Goal: Task Accomplishment & Management: Manage account settings

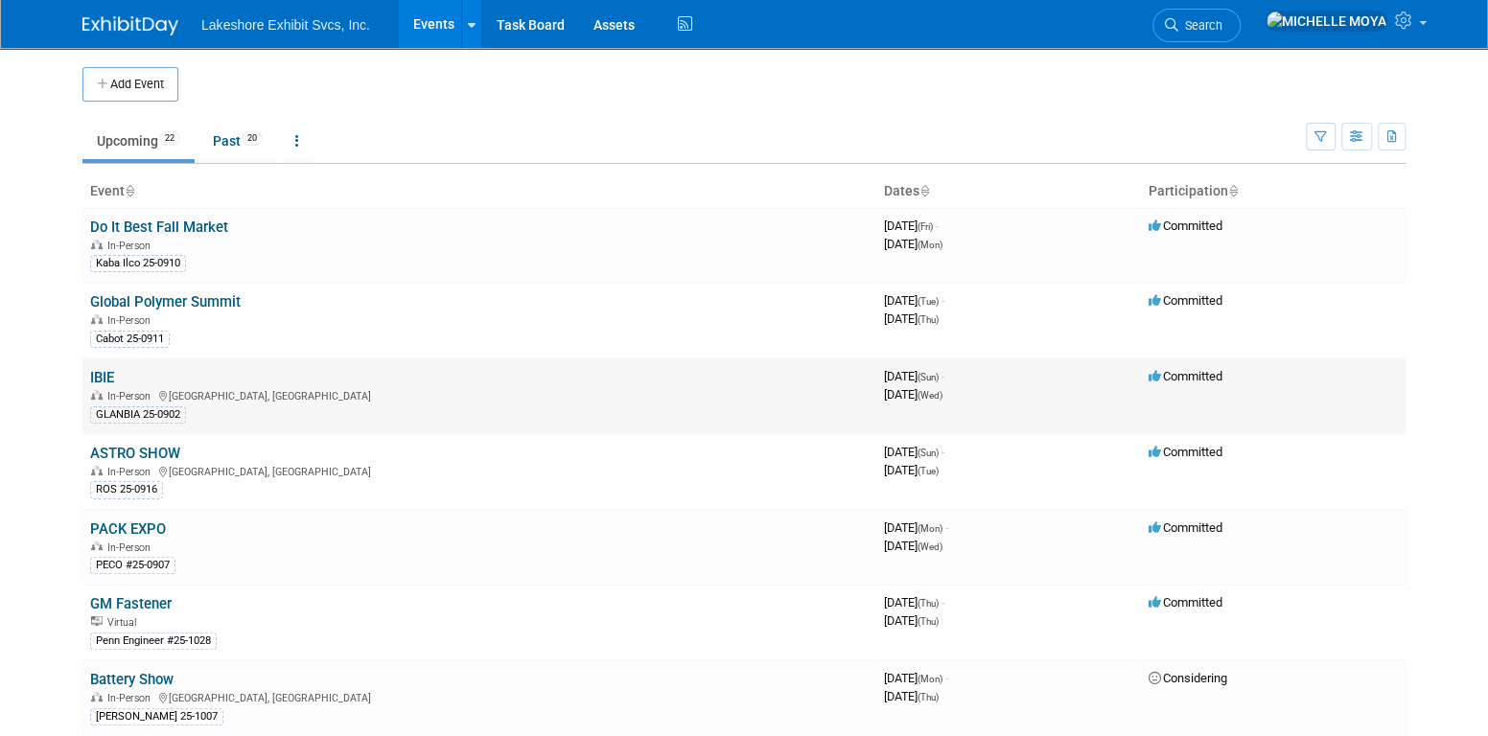
click at [105, 373] on link "IBIE" at bounding box center [102, 377] width 24 height 17
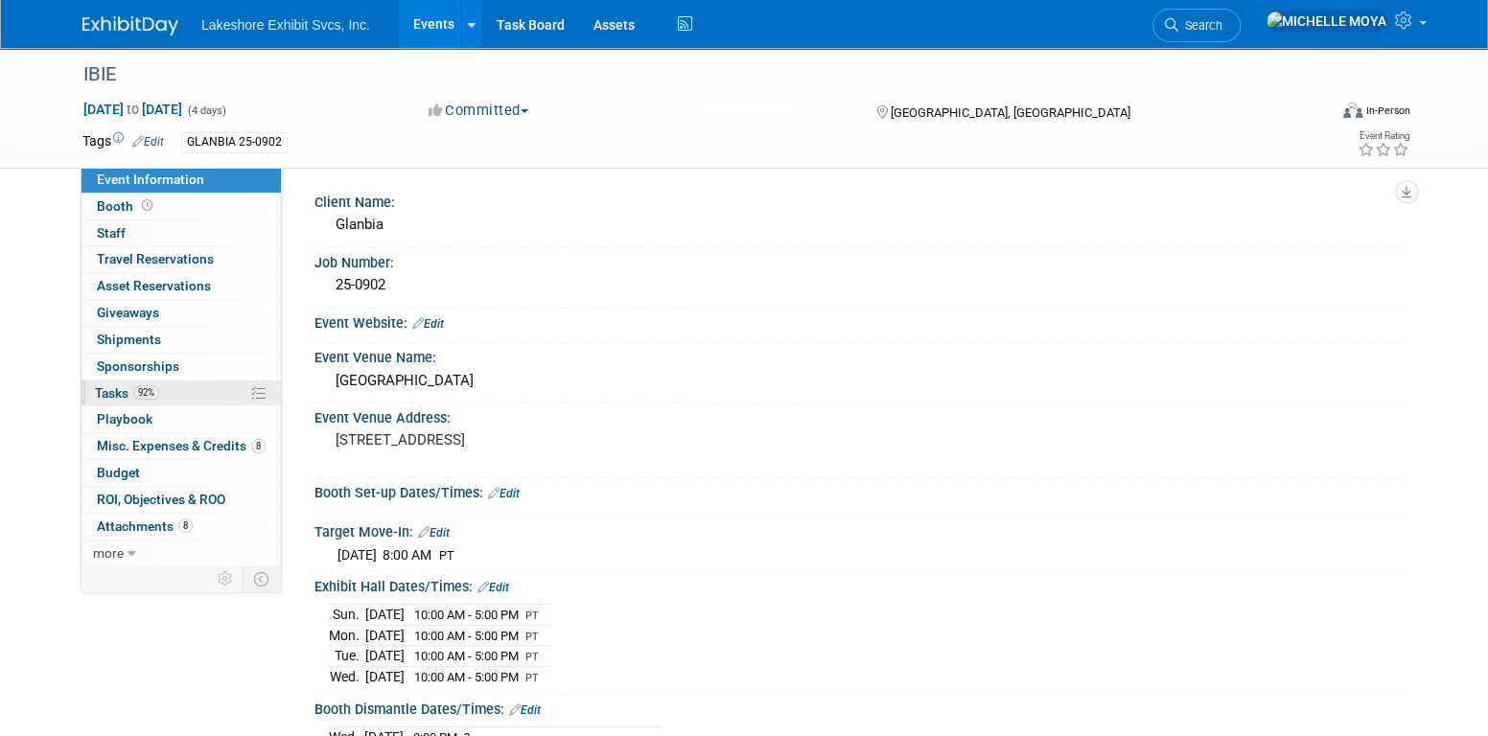
click at [139, 386] on span "92%" at bounding box center [146, 392] width 26 height 14
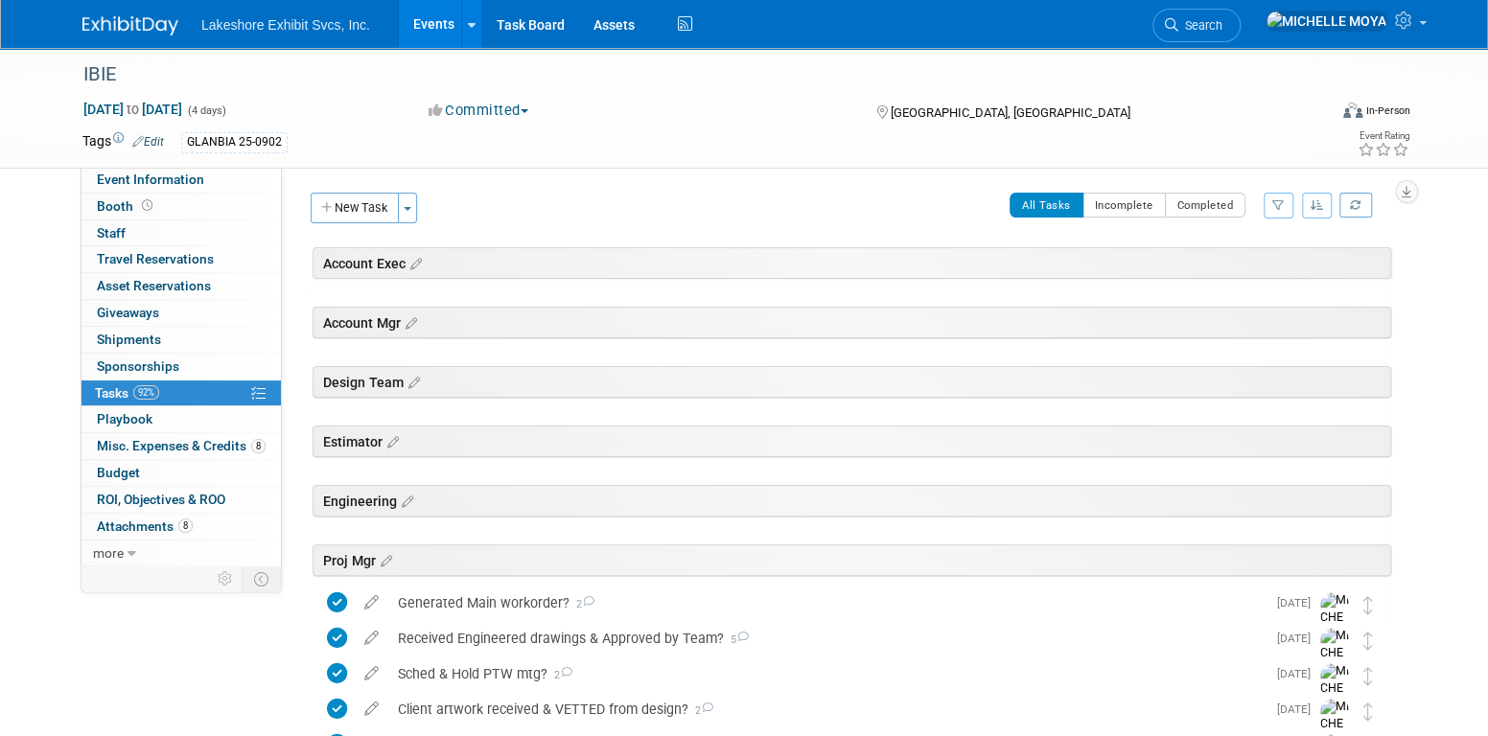
click at [1279, 195] on button "button" at bounding box center [1279, 206] width 30 height 26
click at [1235, 258] on select "-- Select Assignee -- All unassigned tasks Assigned to me Amanda Koss Dave Desa…" at bounding box center [1199, 266] width 158 height 27
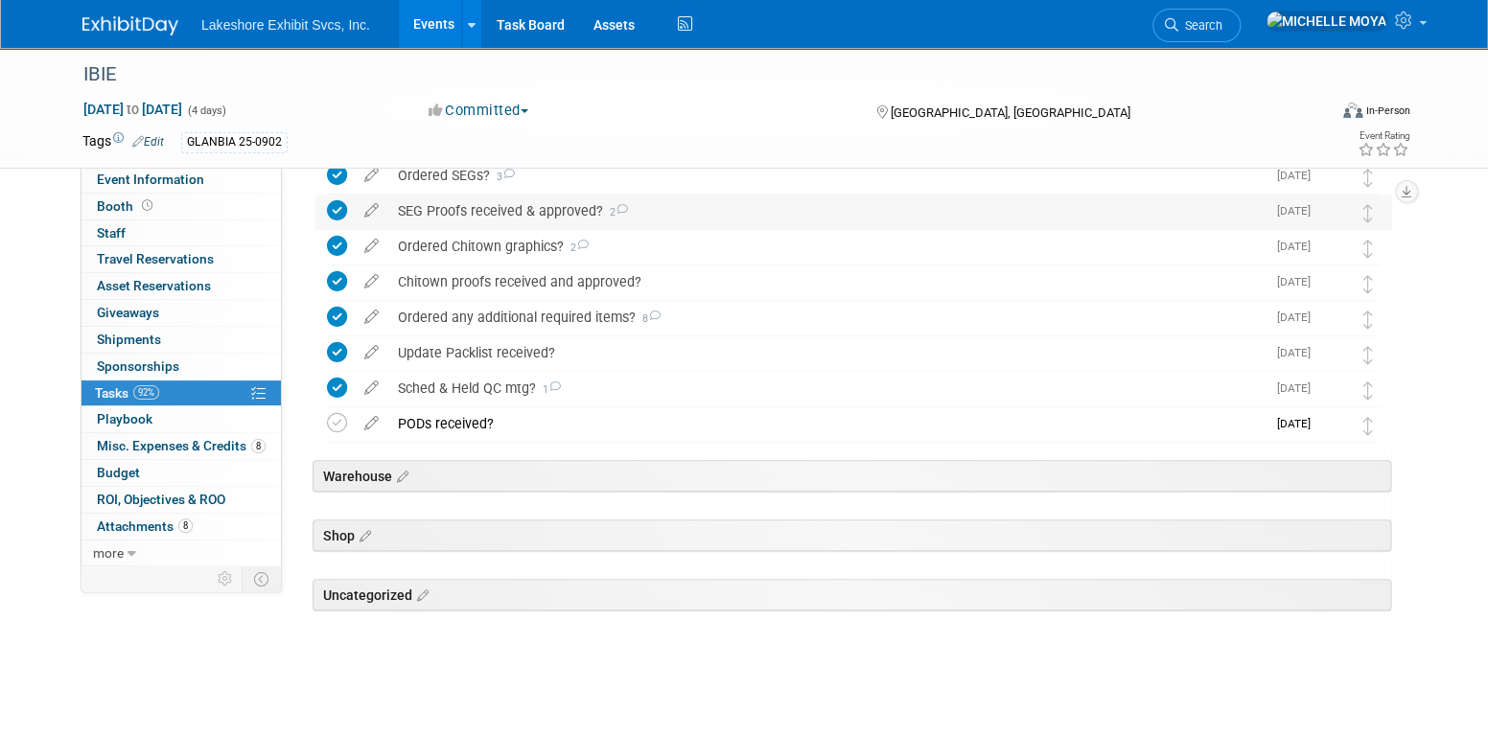
scroll to position [570, 0]
click at [508, 313] on div "Ordered any additional required items? 8" at bounding box center [826, 316] width 877 height 33
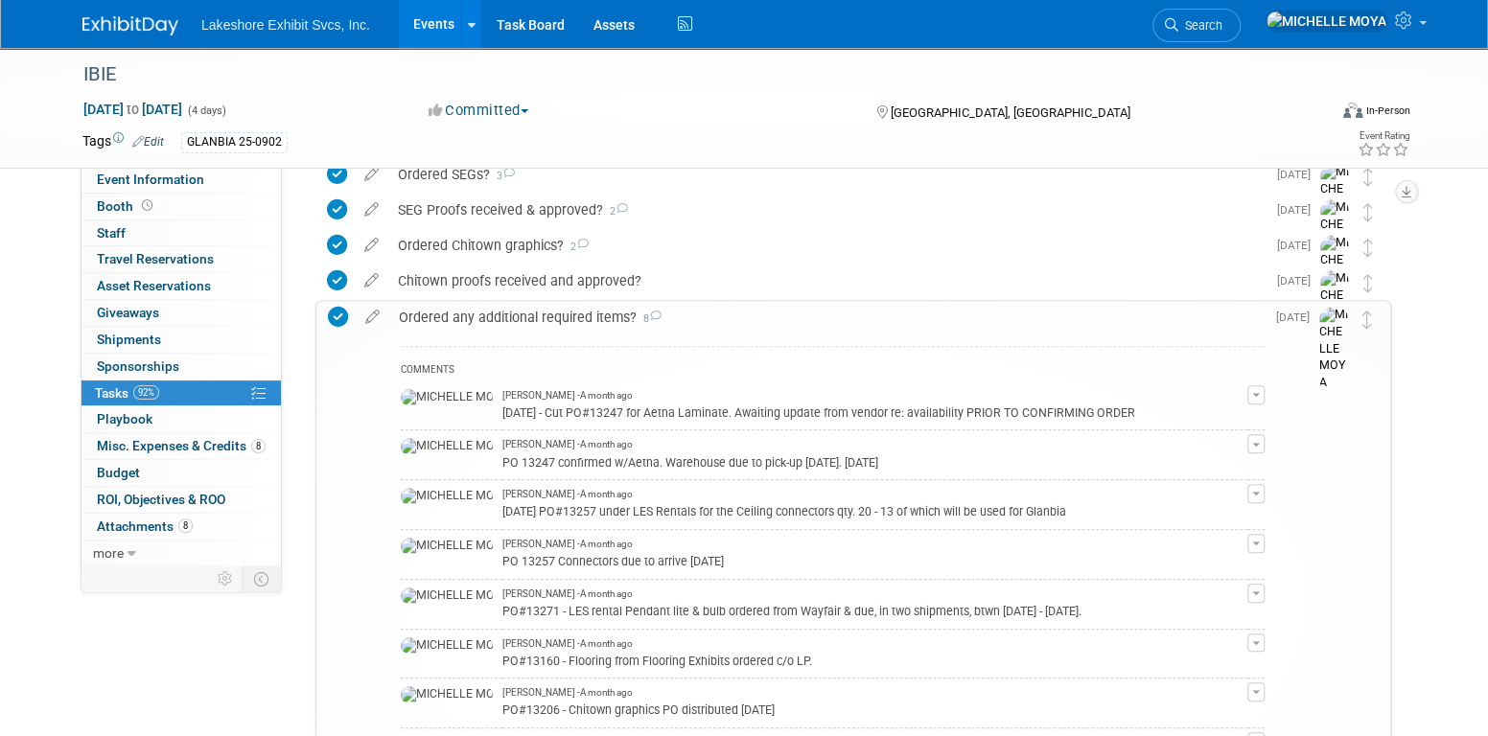
click at [508, 313] on div "Ordered any additional required items? 8" at bounding box center [826, 317] width 875 height 33
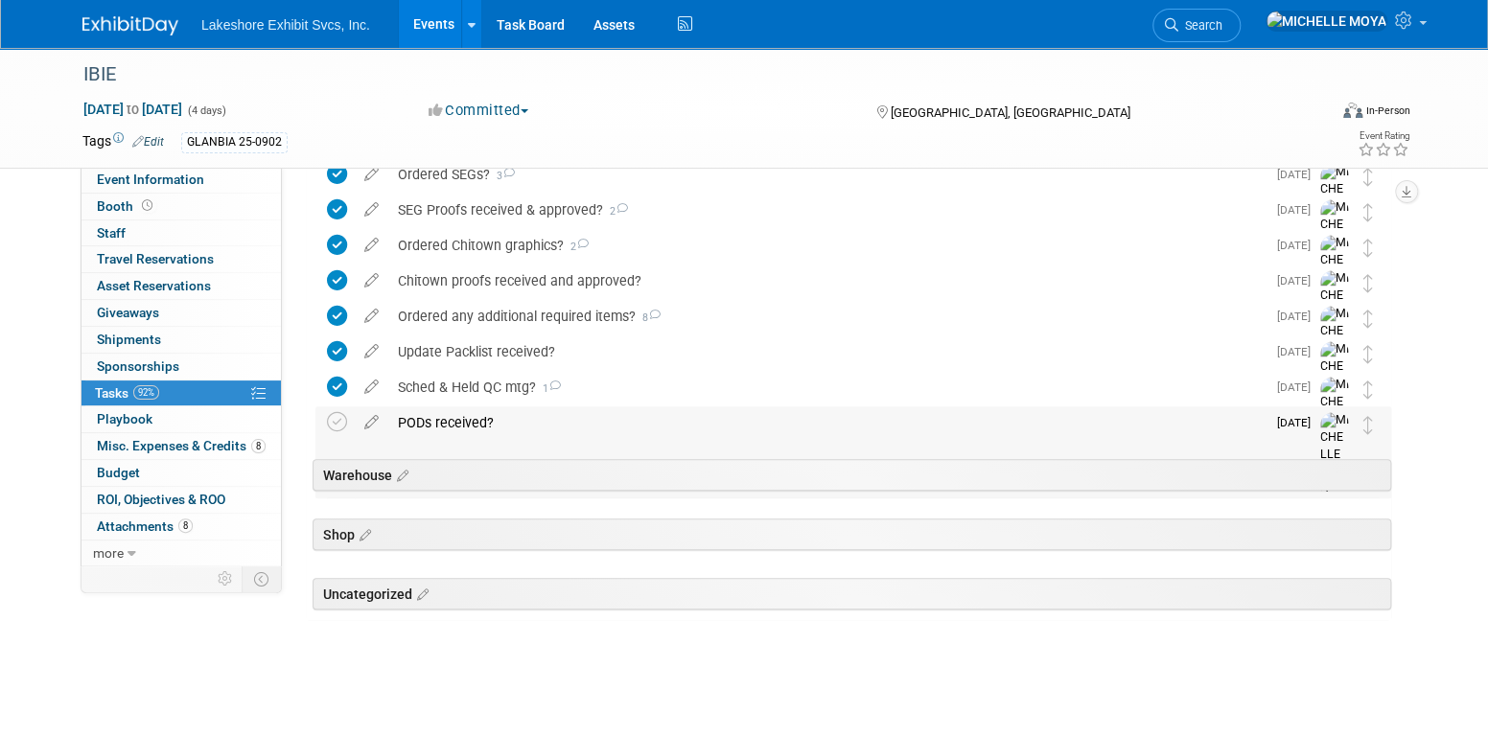
click at [481, 417] on div "PODs received?" at bounding box center [826, 422] width 877 height 33
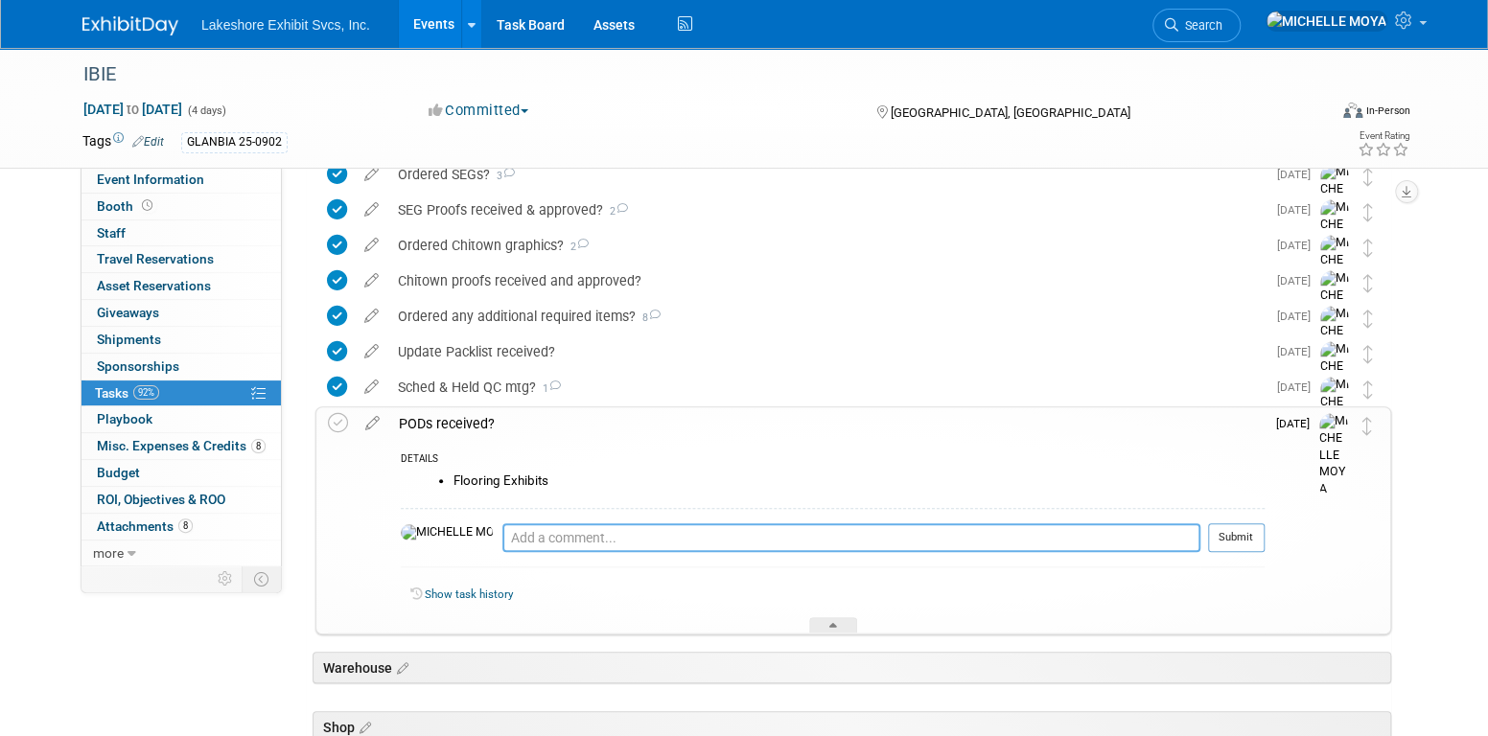
click at [531, 536] on textarea at bounding box center [851, 537] width 698 height 29
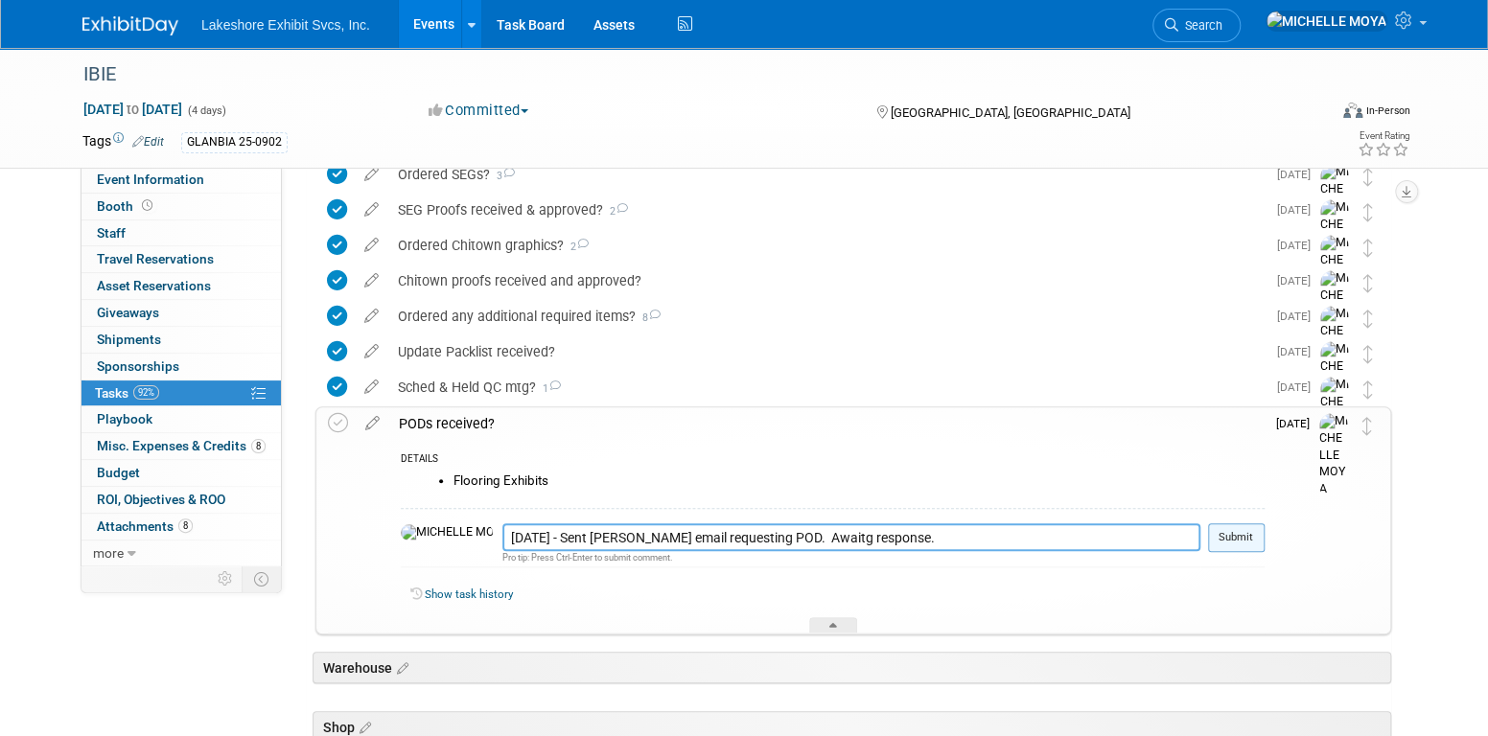
type textarea "8.28.25 - Sent Ashley email requesting POD. Awaitg response."
click at [1244, 536] on button "Submit" at bounding box center [1236, 537] width 57 height 29
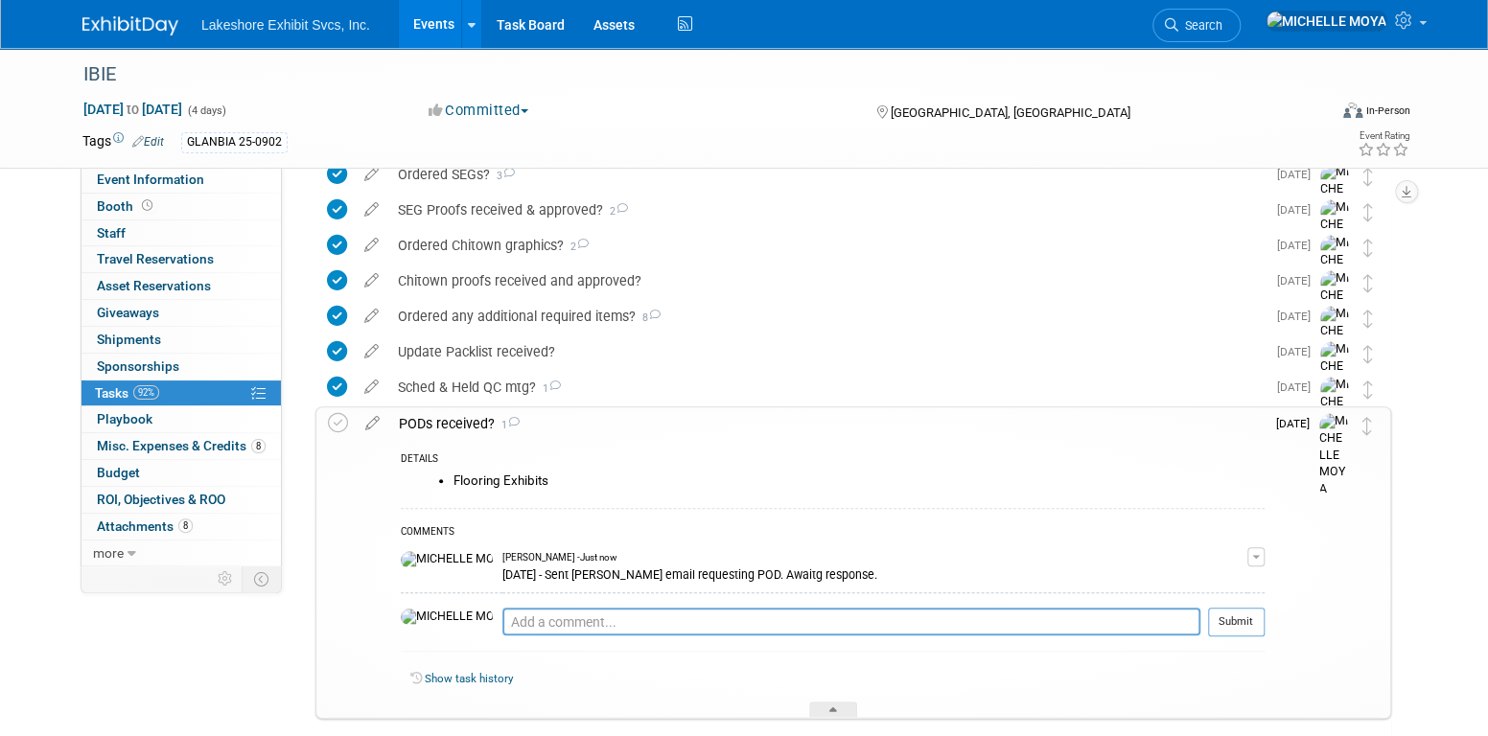
click at [206, 392] on link "92% Tasks 92%" at bounding box center [180, 394] width 199 height 26
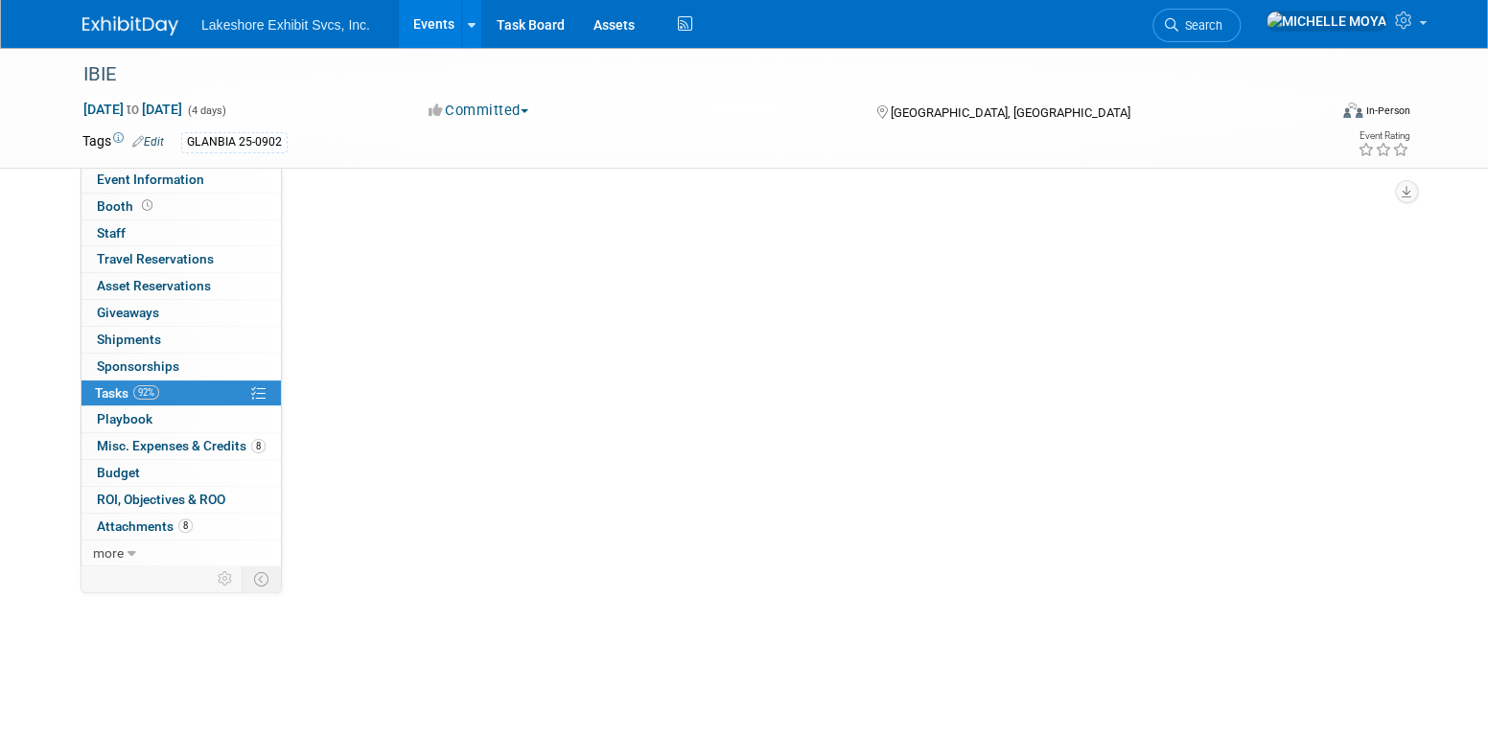
scroll to position [0, 0]
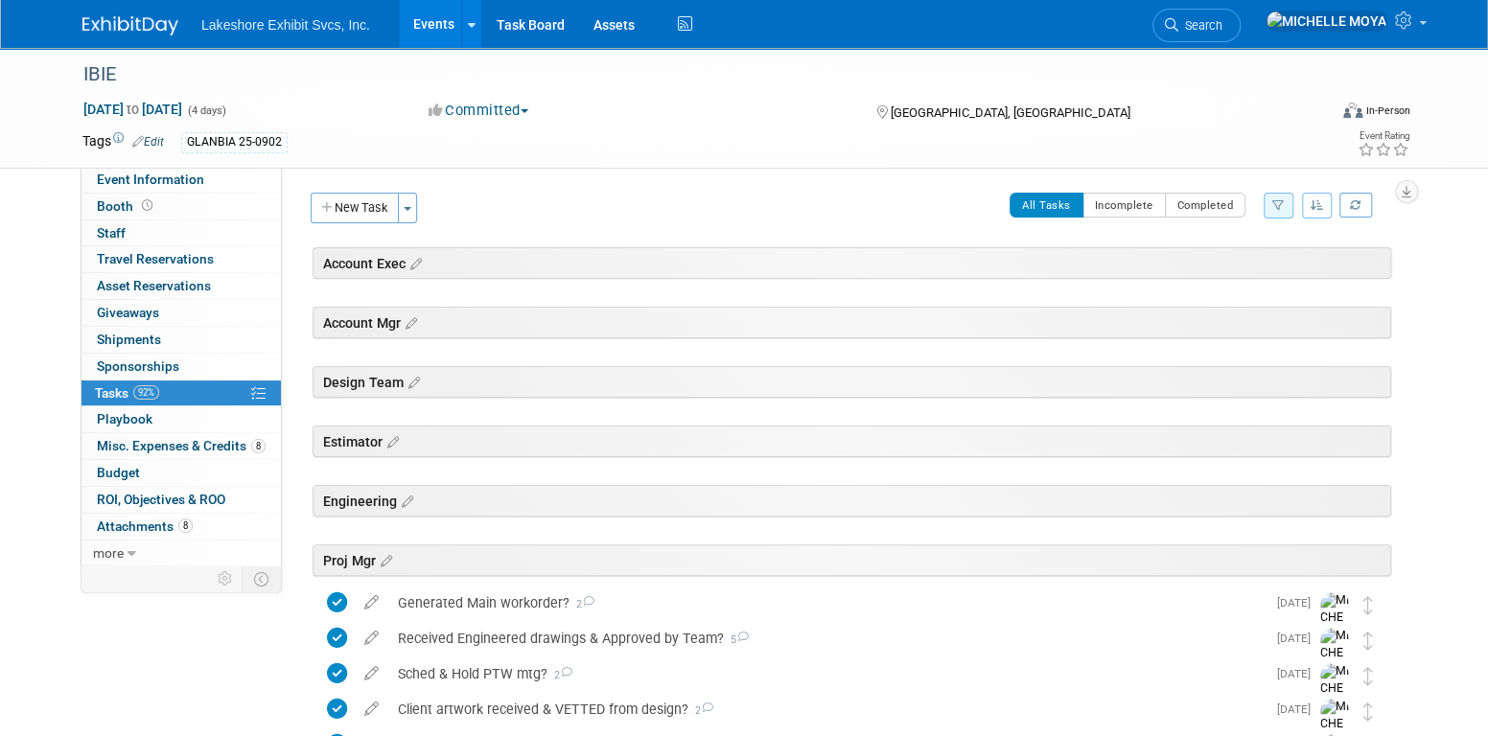
click at [438, 19] on link "Events" at bounding box center [434, 24] width 70 height 48
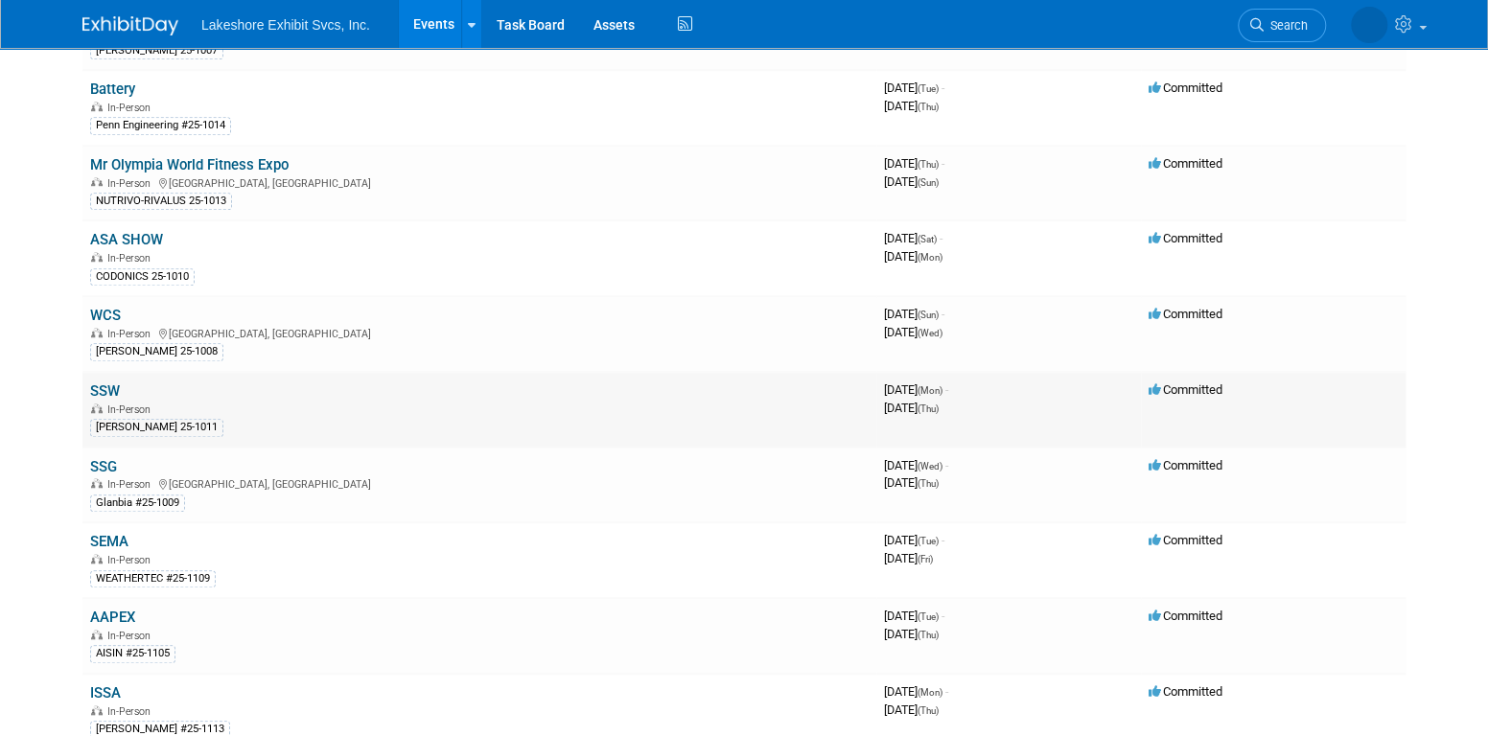
scroll to position [671, 0]
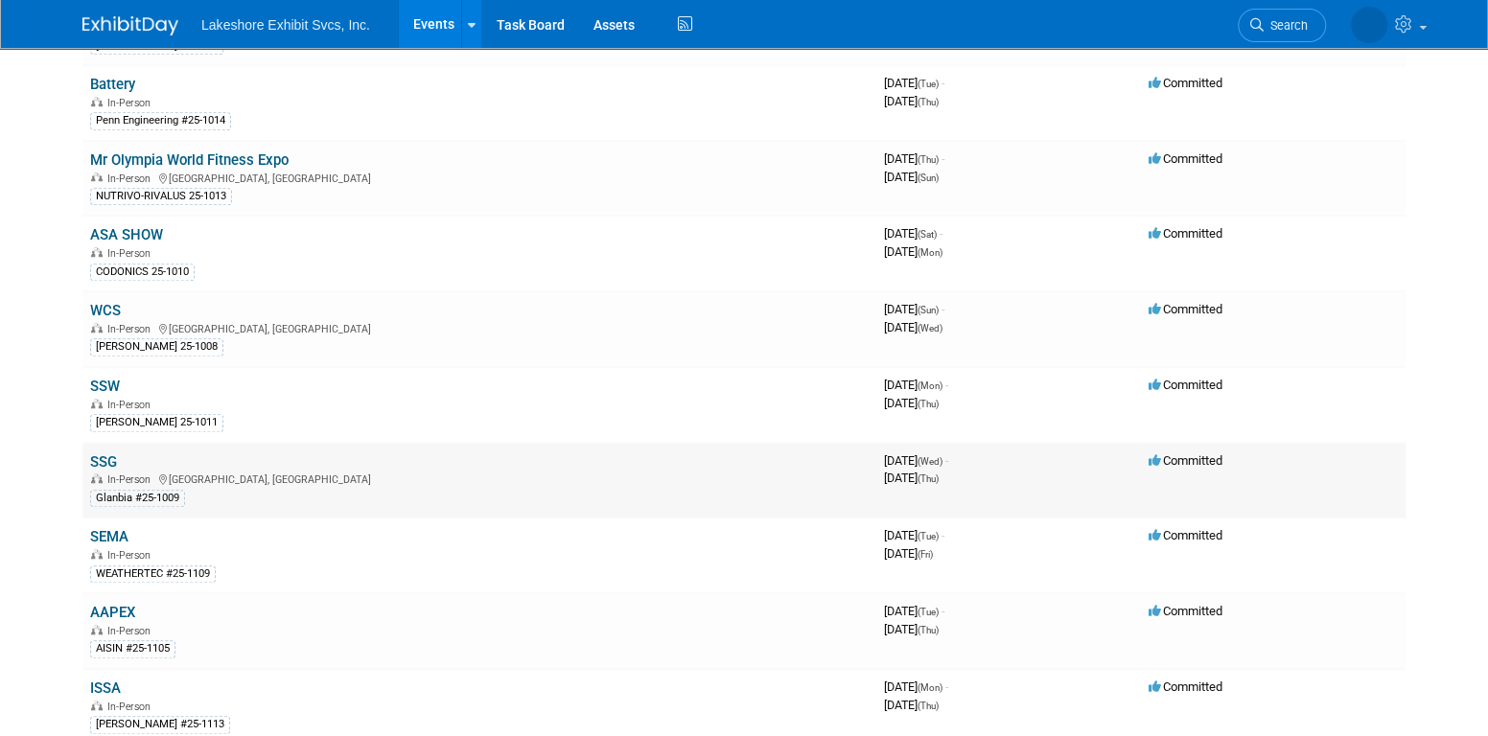
click at [109, 453] on link "SSG" at bounding box center [103, 461] width 27 height 17
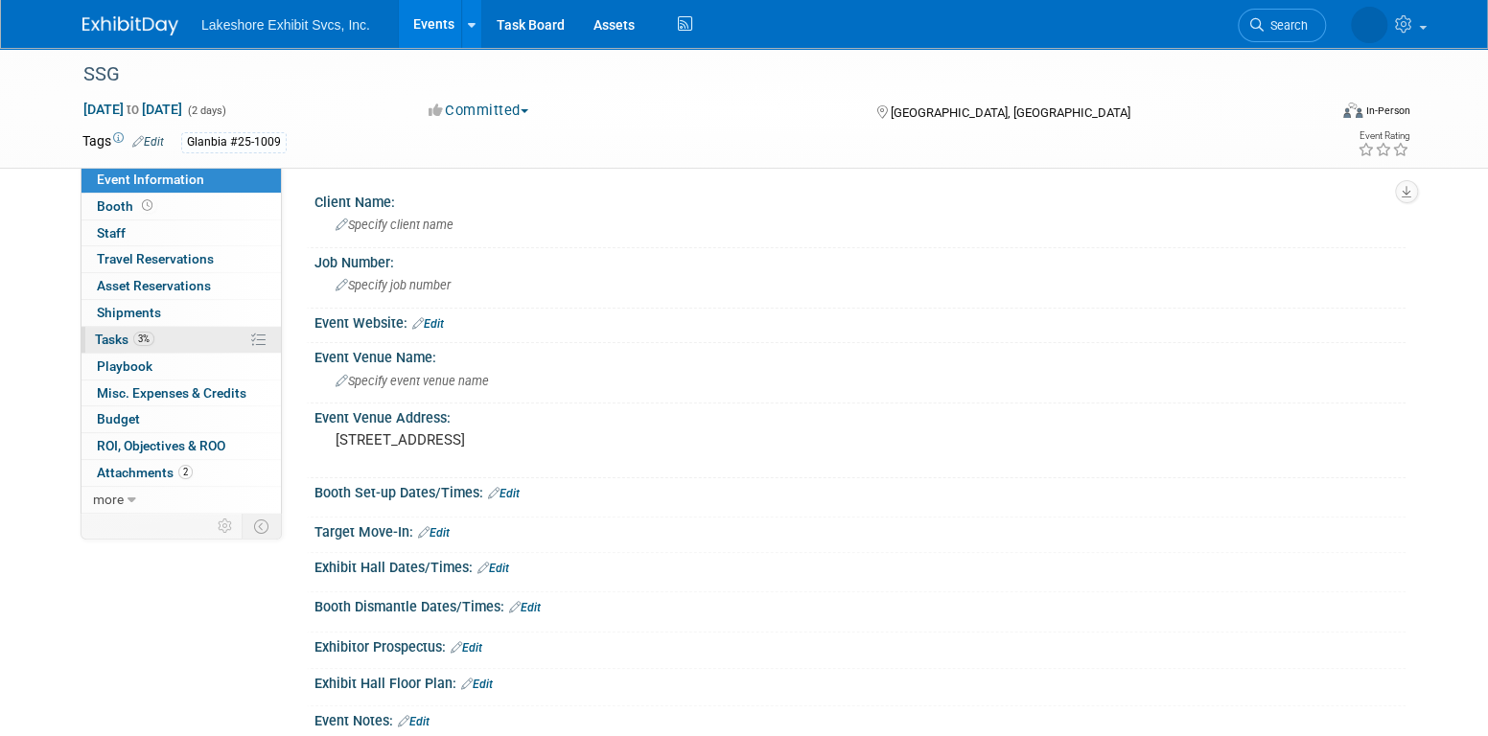
click at [201, 337] on link "3% Tasks 3%" at bounding box center [180, 340] width 199 height 26
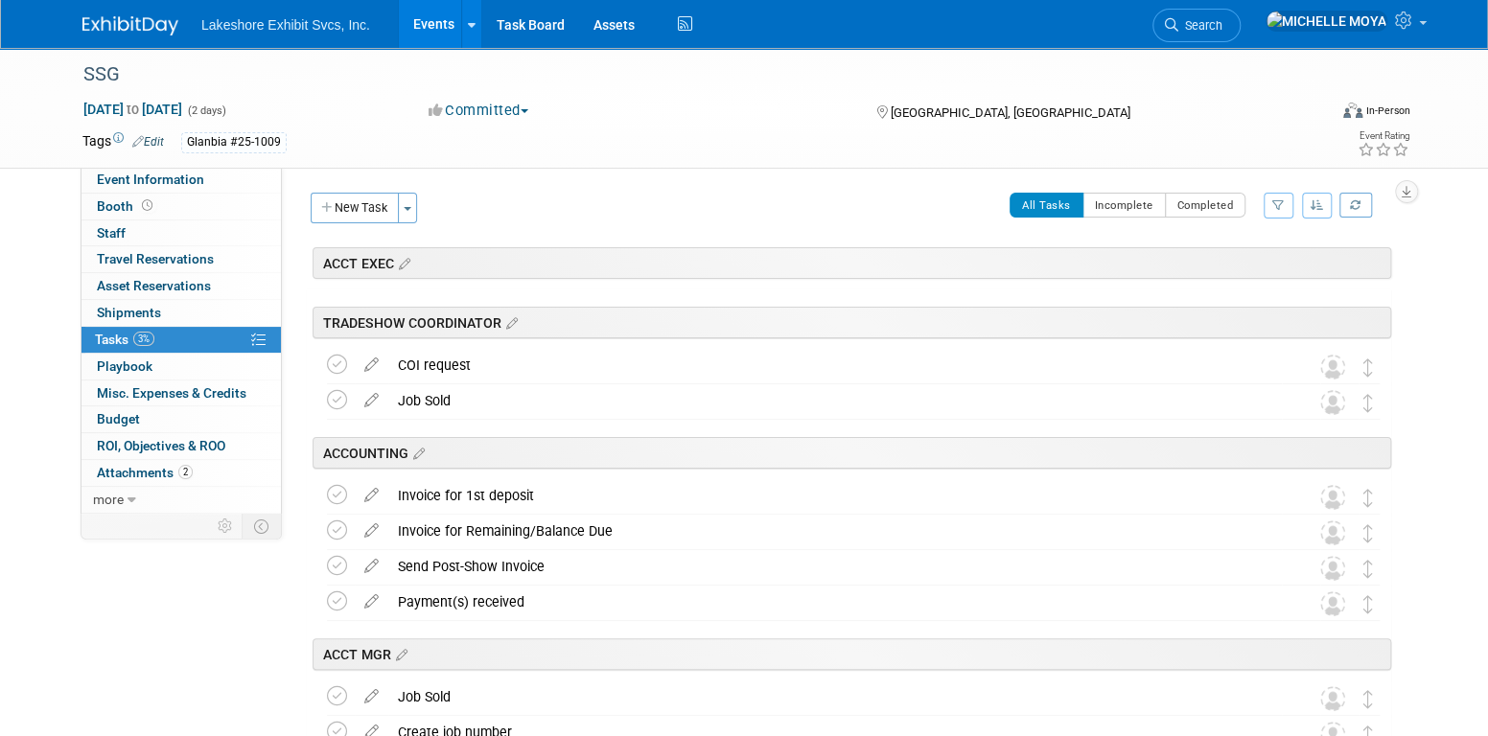
click at [1287, 202] on button "button" at bounding box center [1279, 206] width 30 height 26
click at [1247, 273] on select "-- Select Assignee -- All unassigned tasks Assigned to me Amanda Koss Dave Desa…" at bounding box center [1199, 266] width 158 height 27
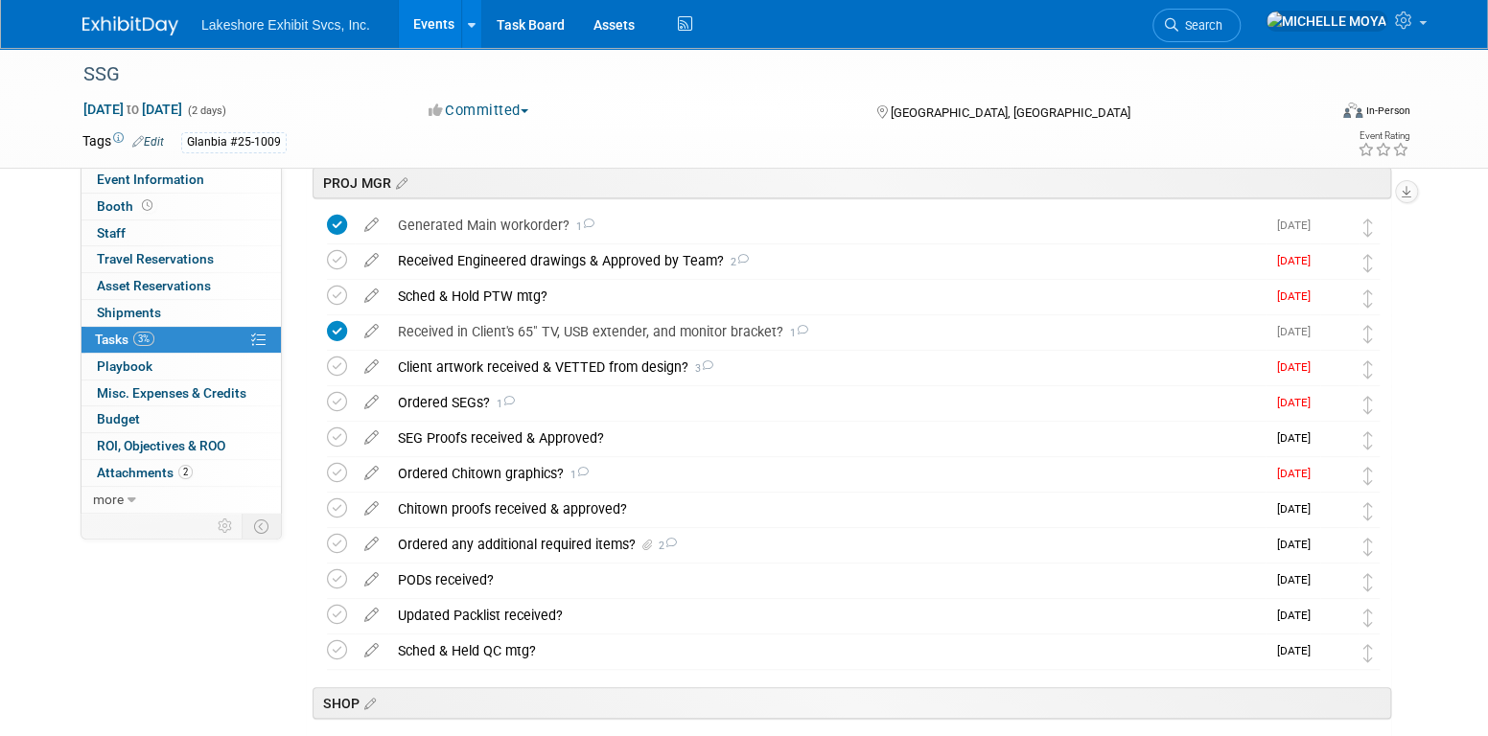
scroll to position [479, 0]
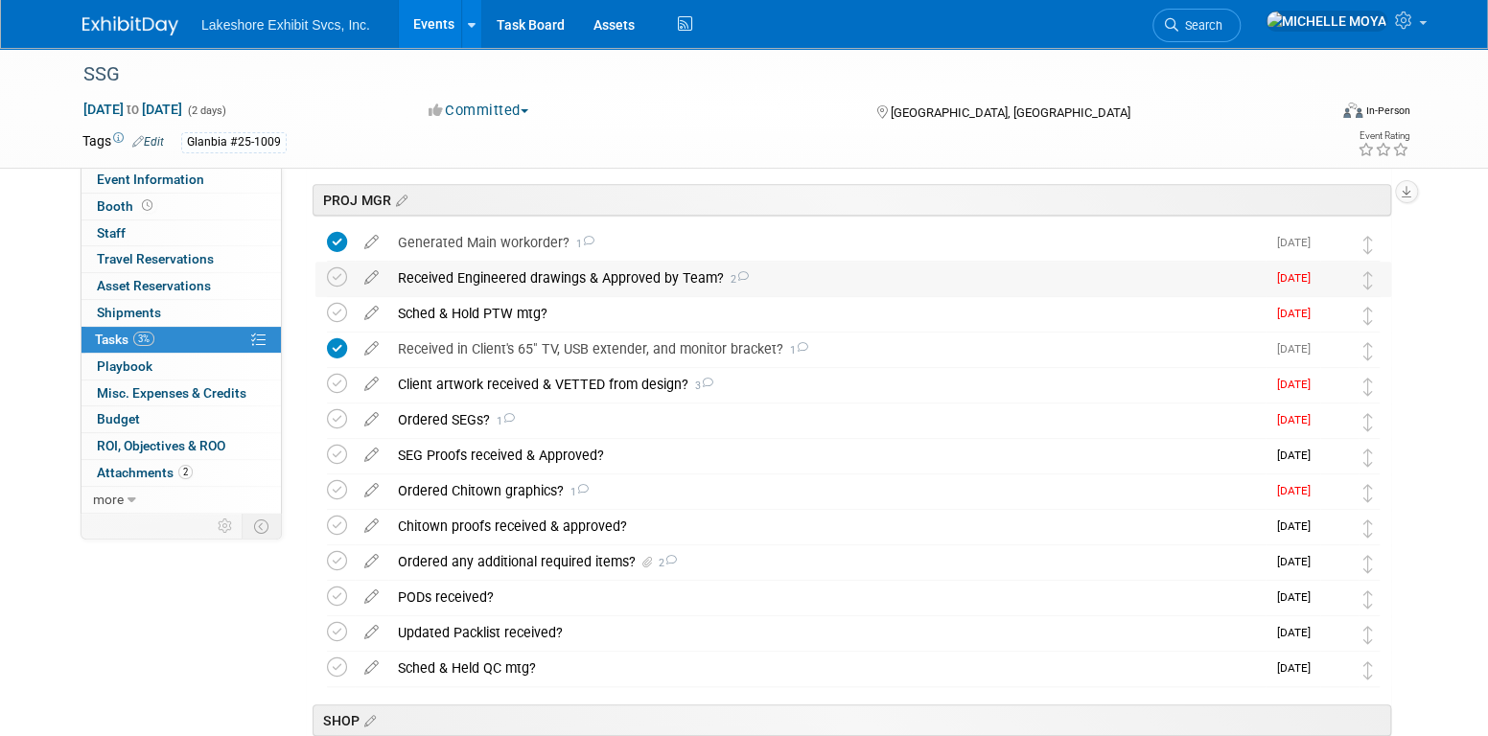
click at [513, 289] on div "Received Engineered drawings & Approved by Team? 2" at bounding box center [826, 278] width 877 height 33
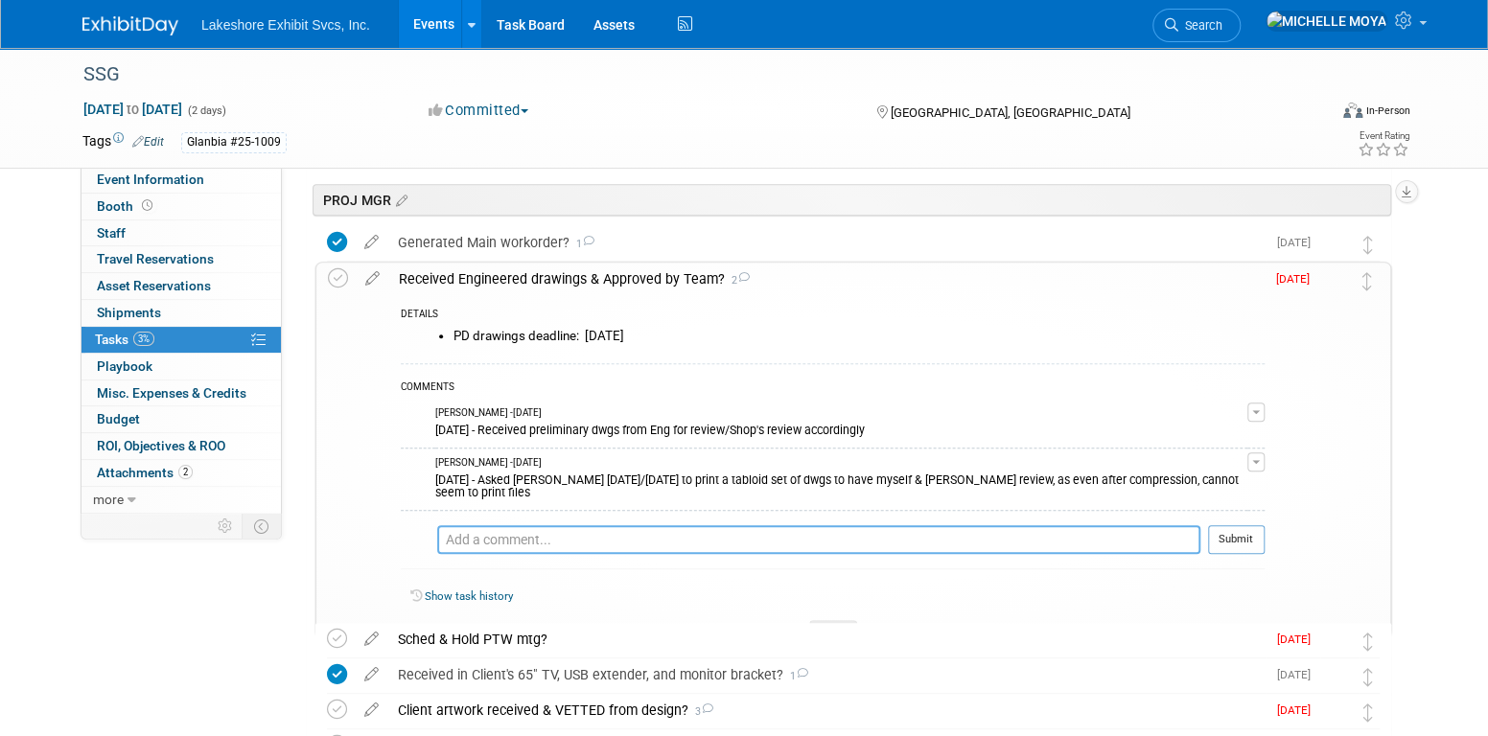
click at [561, 525] on textarea at bounding box center [818, 539] width 763 height 29
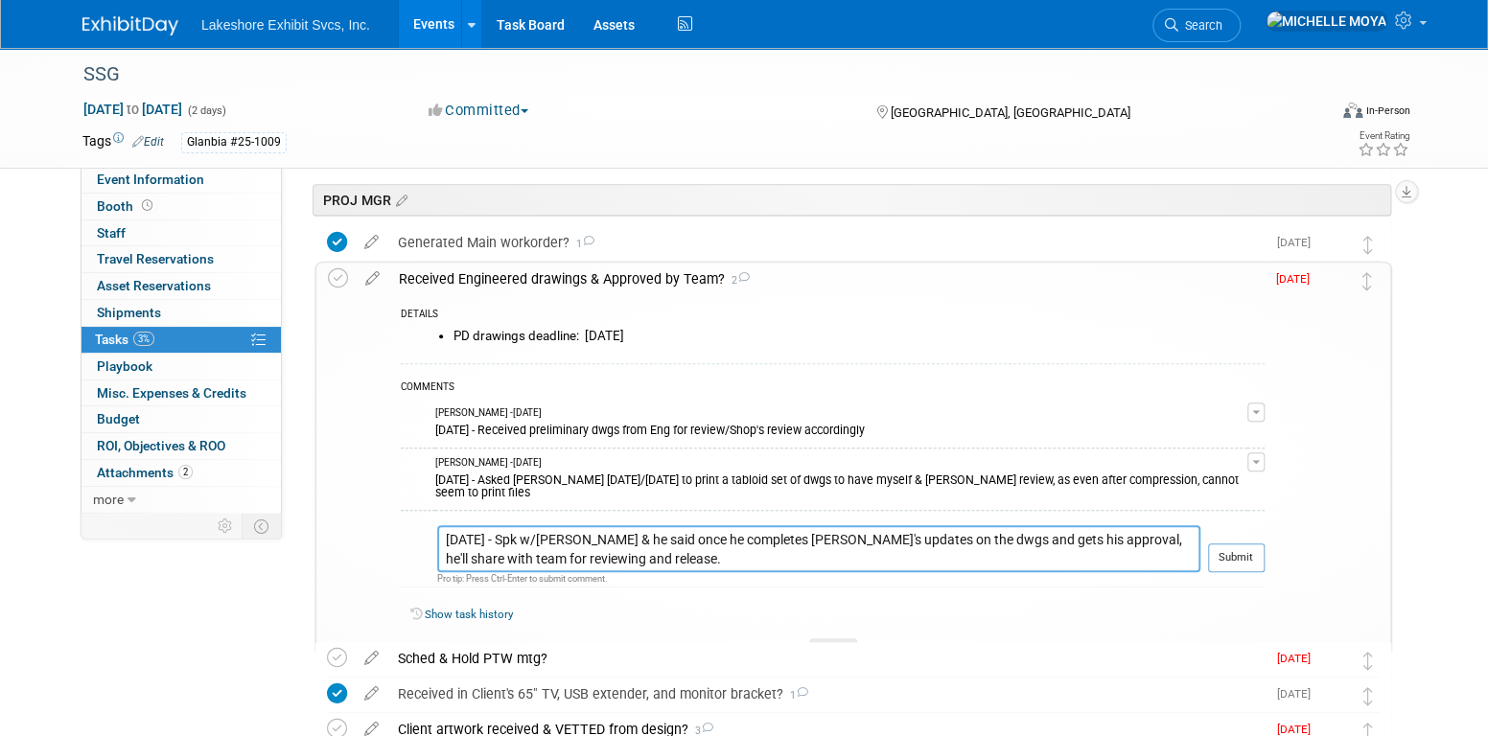
type textarea "8.25.25 - Spk w/David & he said once he completes Ed's updates on the dwgs and …"
drag, startPoint x: 1149, startPoint y: 499, endPoint x: 1159, endPoint y: 502, distance: 10.3
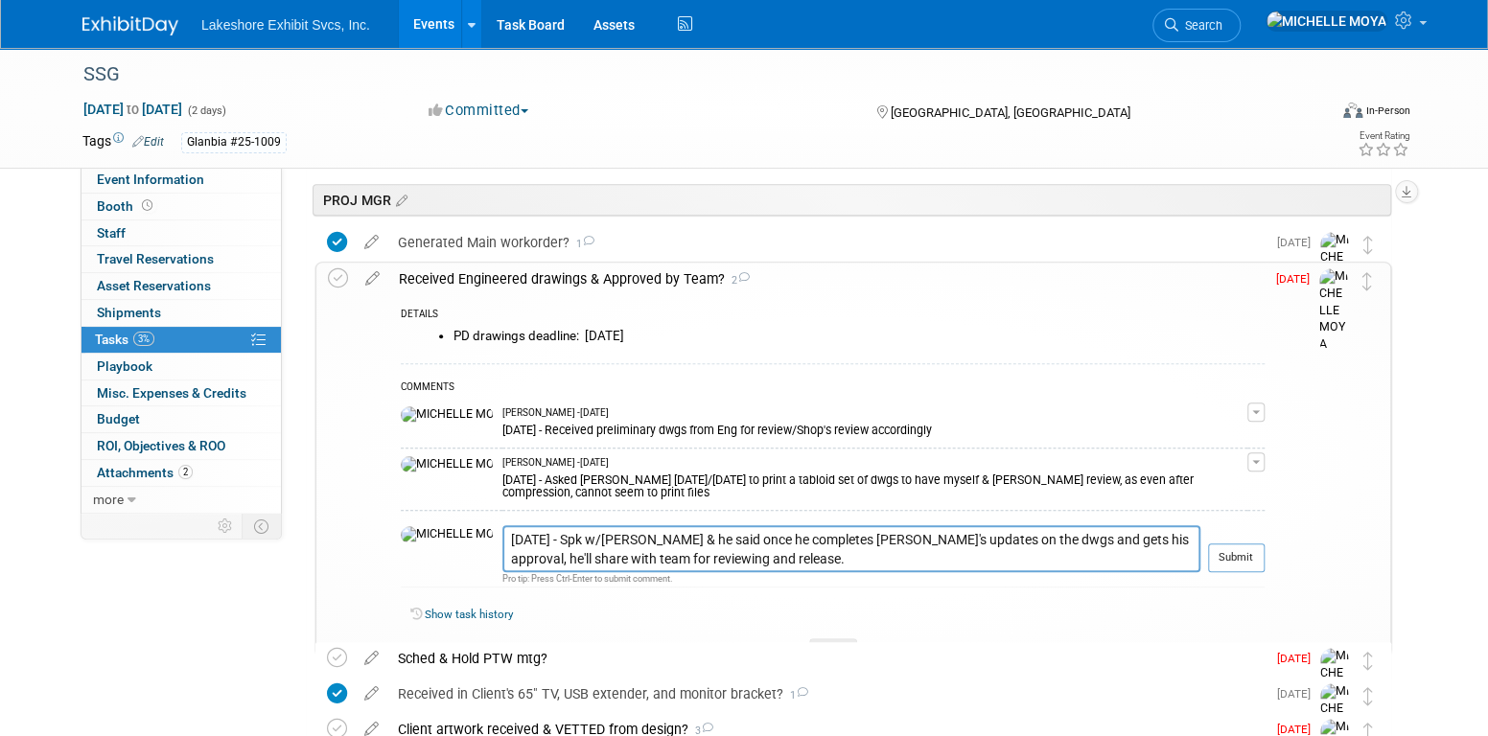
click at [1159, 502] on div "COMMENTS MICHELLE MOYA - 10 days ago 8.18.25 - Received preliminary dwgs from E…" at bounding box center [833, 480] width 864 height 235
click at [1212, 545] on button "Submit" at bounding box center [1236, 558] width 57 height 29
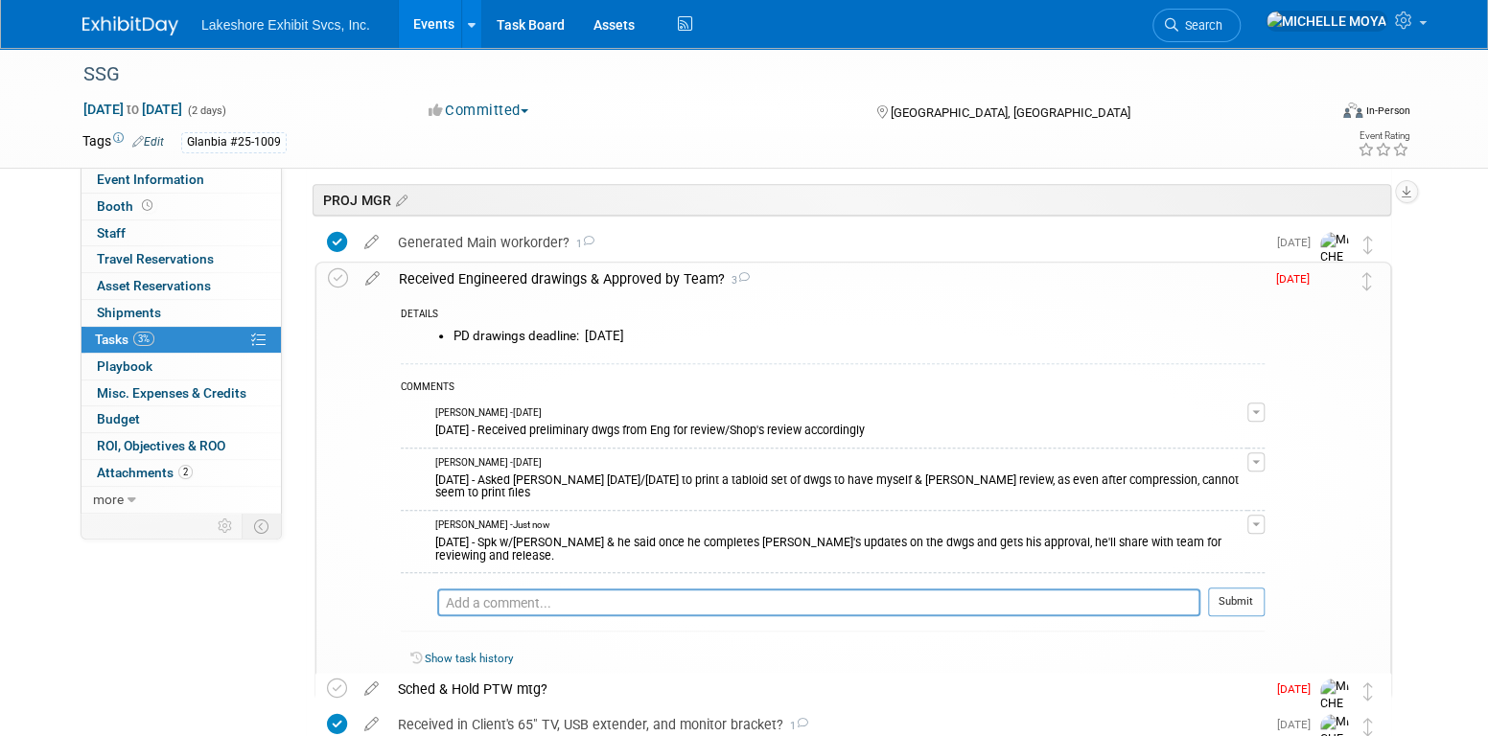
click at [591, 272] on div "Received Engineered drawings & Approved by Team? 3" at bounding box center [826, 279] width 875 height 33
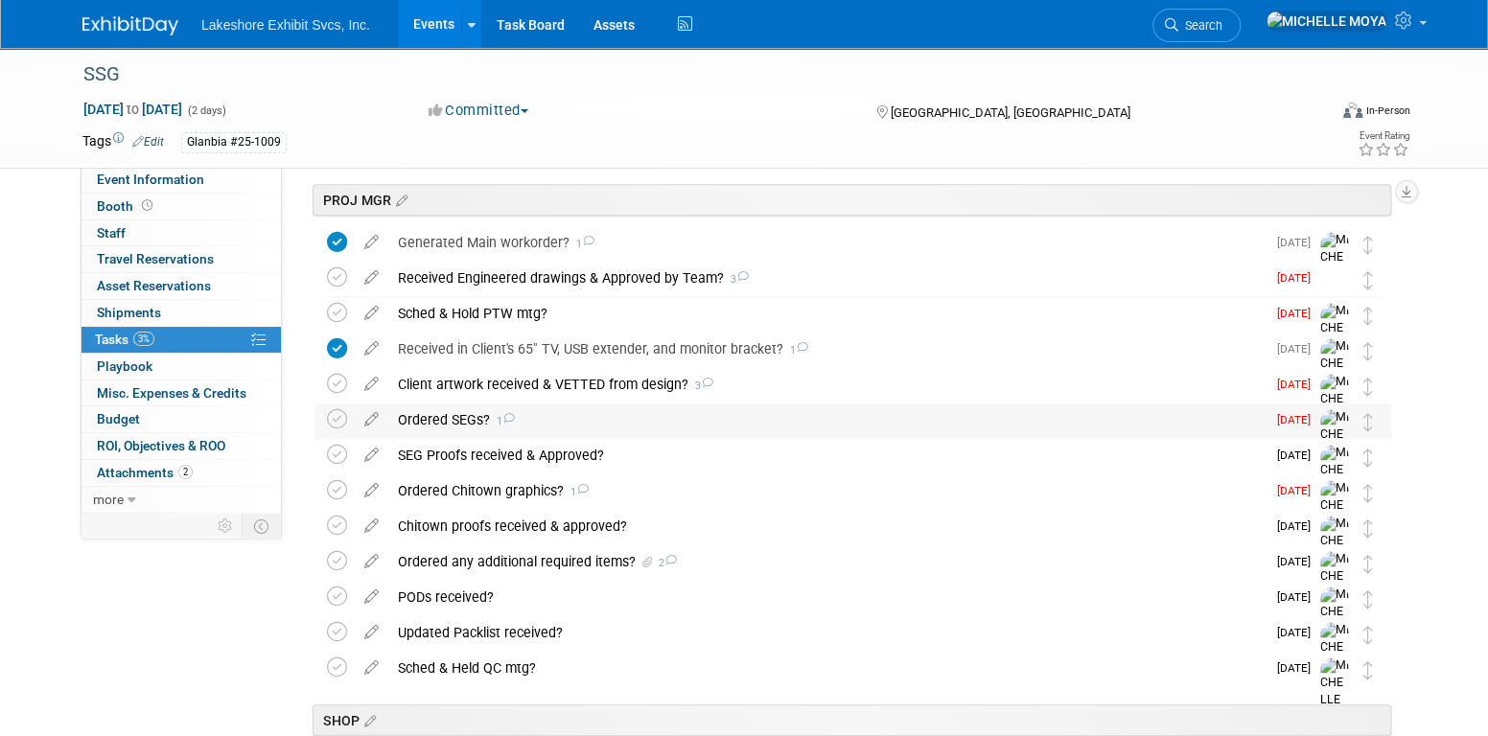
click at [468, 426] on div "Ordered SEGs? 1" at bounding box center [826, 420] width 877 height 33
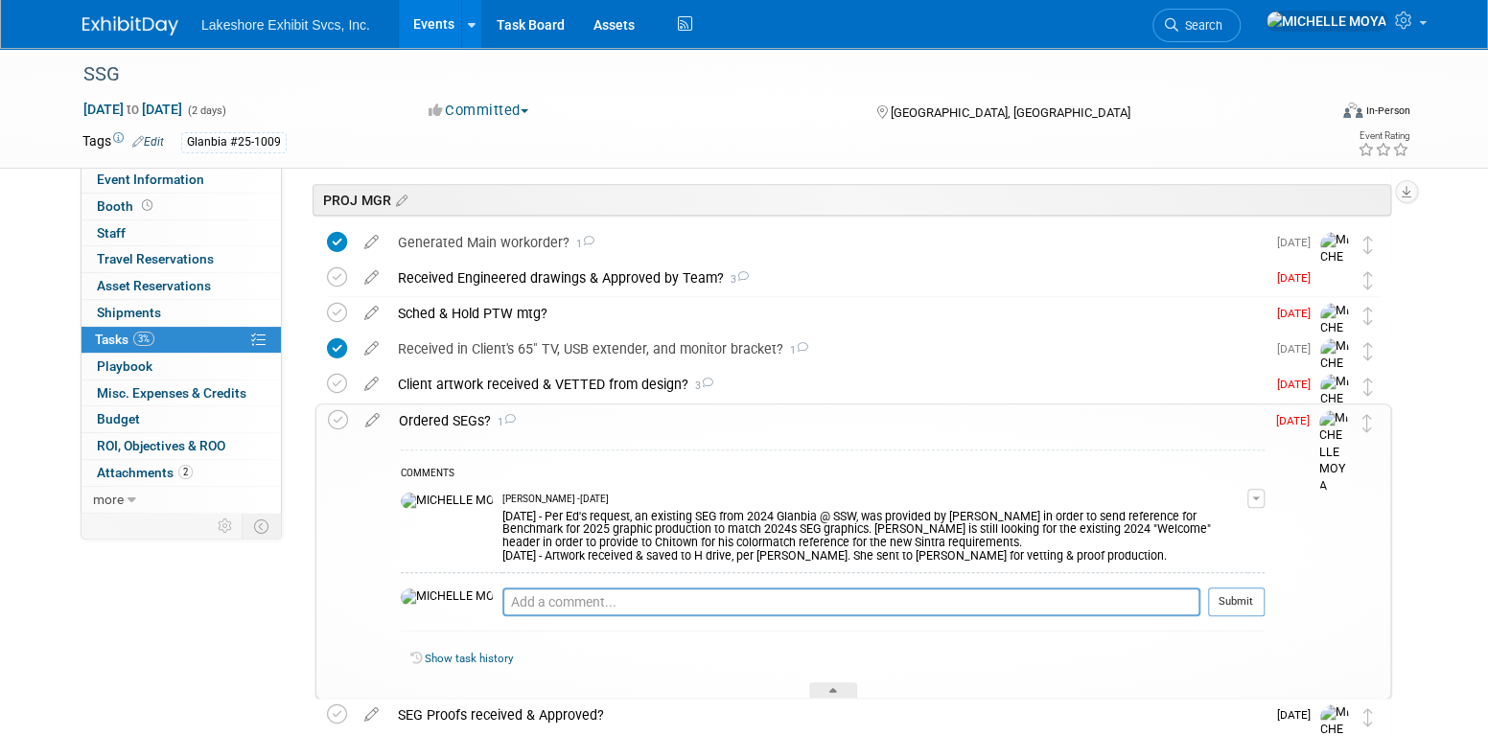
click at [1259, 489] on button "button" at bounding box center [1255, 498] width 17 height 19
click at [1224, 513] on link "Edit Comment" at bounding box center [1187, 526] width 151 height 27
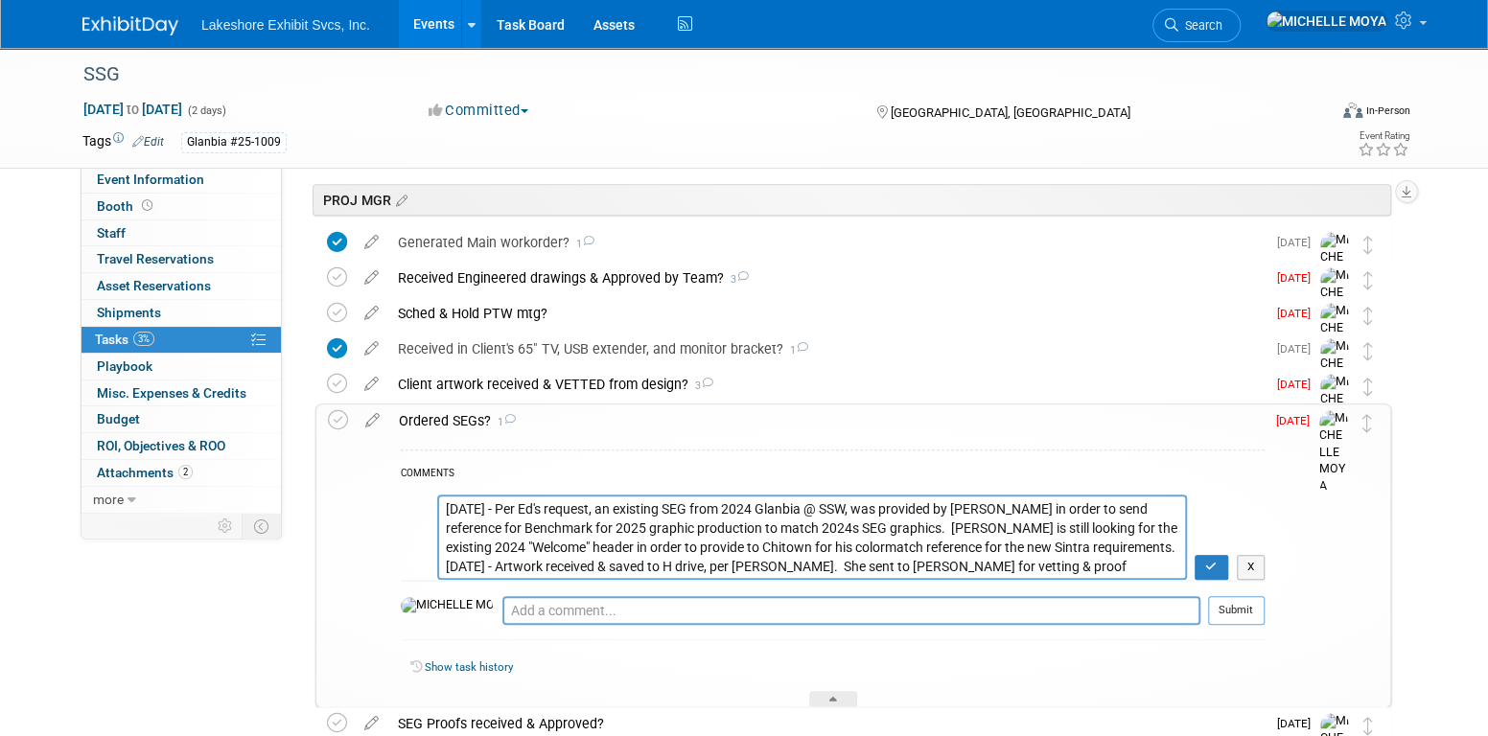
click at [445, 508] on textarea "8.28.25 - Per Ed's request, an existing SEG from 2024 Glanbia @ SSW, was provid…" at bounding box center [812, 537] width 750 height 85
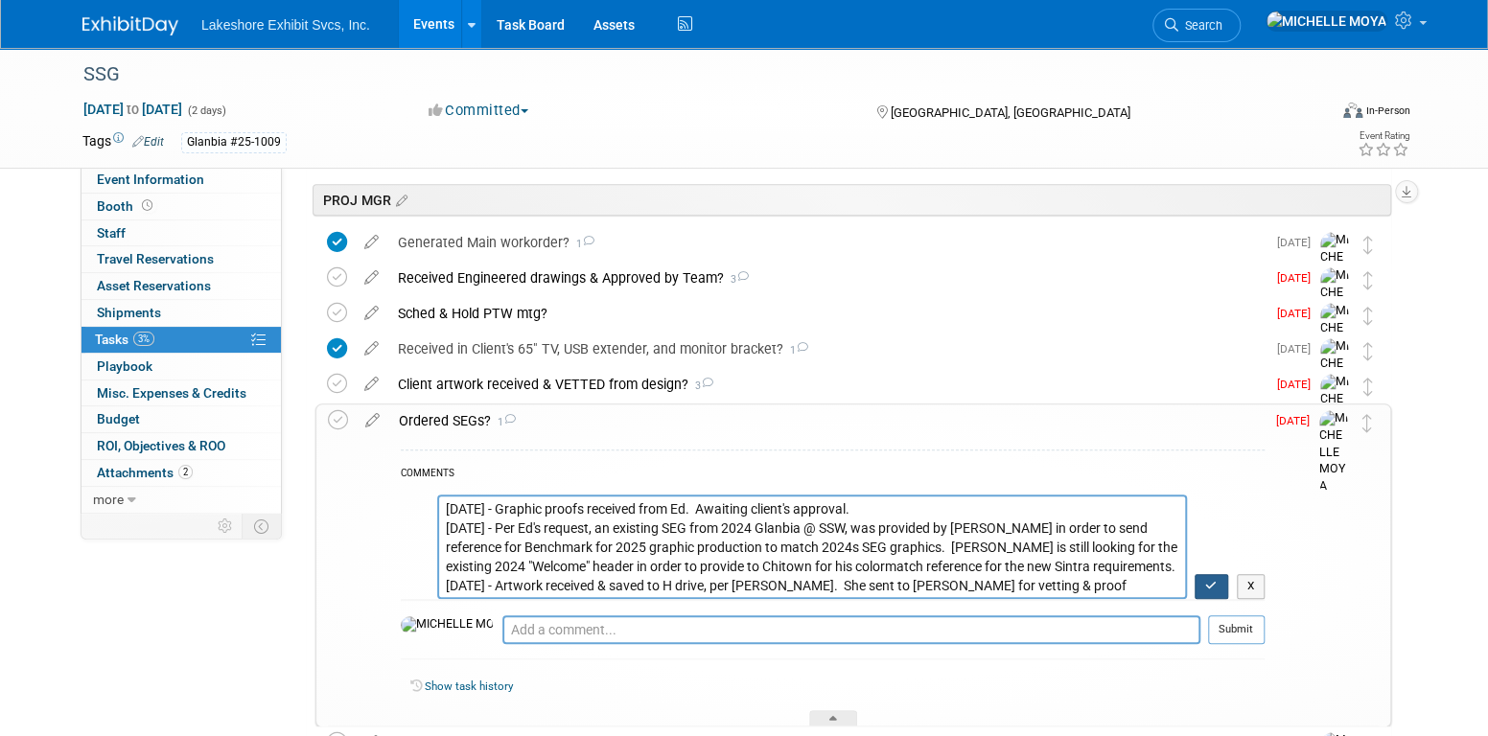
type textarea "8.28.25 - Graphic proofs received from Ed. Awaiting client's approval. 8.28.25 …"
click at [1201, 580] on button "button" at bounding box center [1212, 586] width 34 height 25
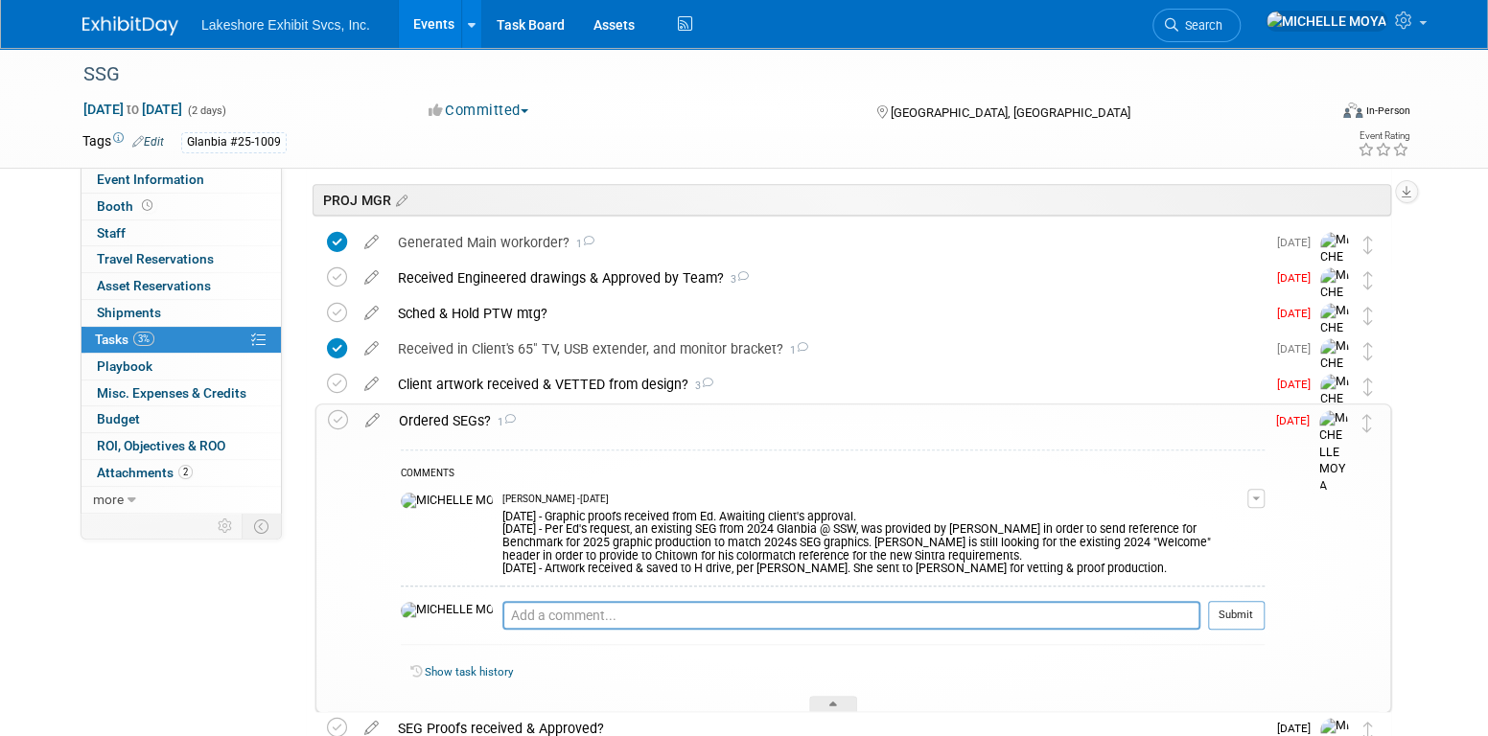
click at [436, 419] on div "Ordered SEGs? 1" at bounding box center [826, 421] width 875 height 33
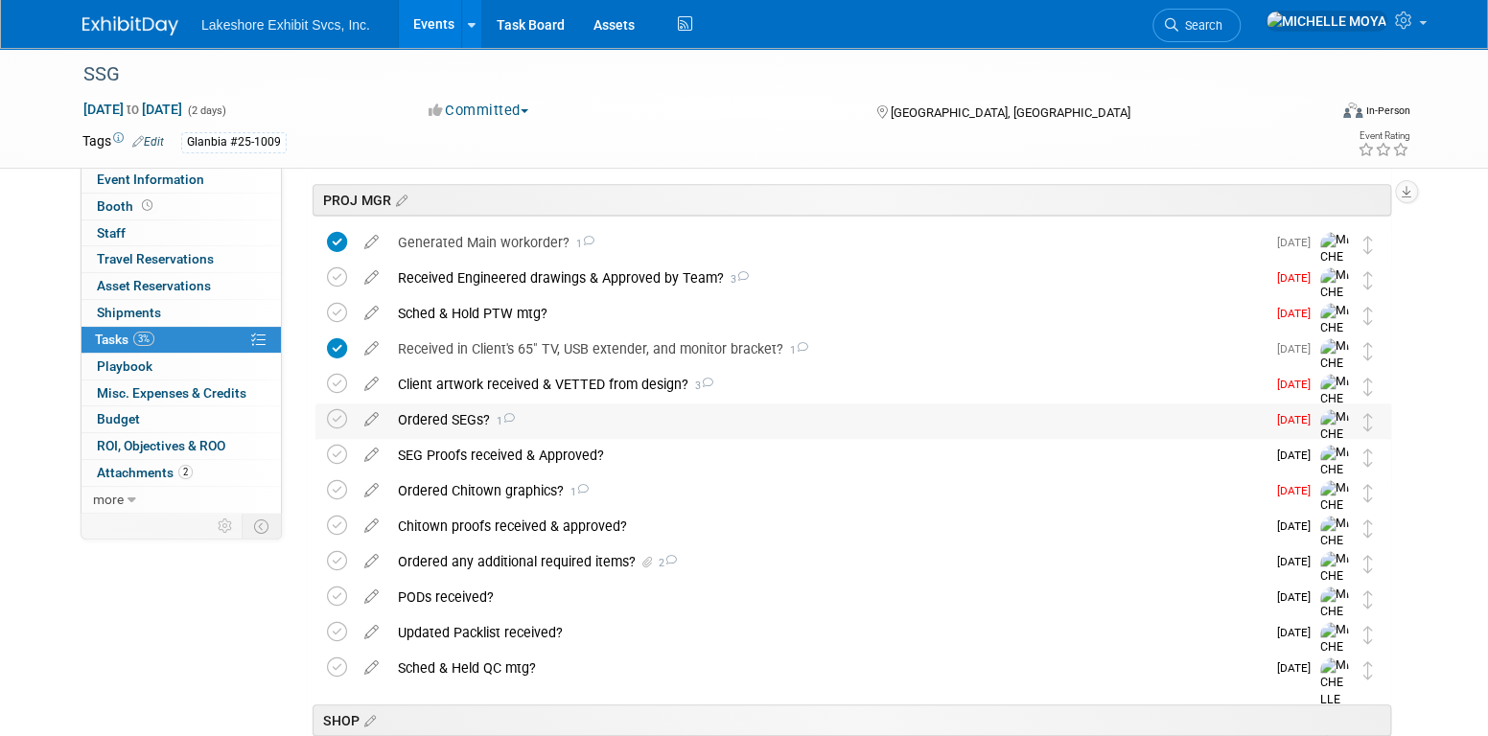
click at [436, 418] on div "Ordered SEGs? 1" at bounding box center [826, 420] width 877 height 33
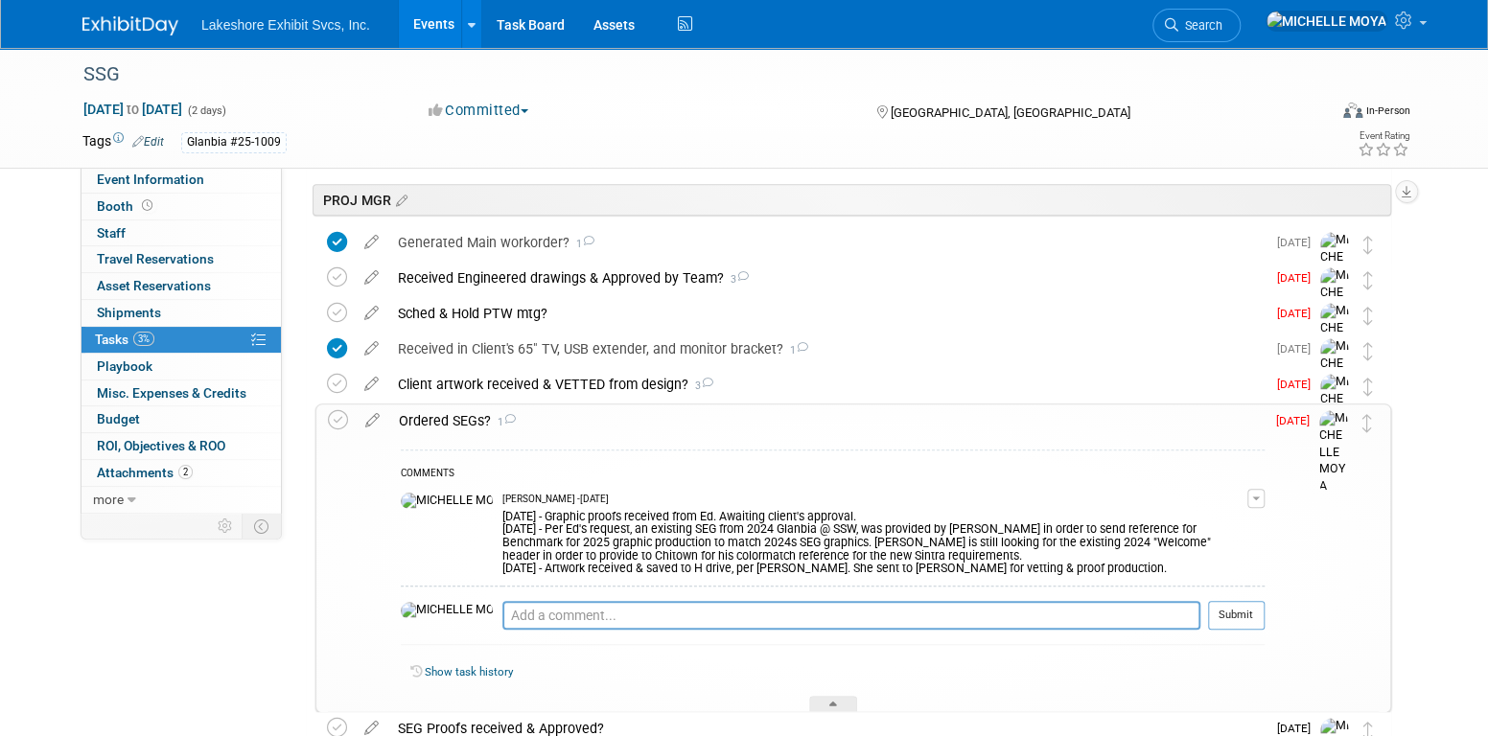
click at [1250, 499] on button "button" at bounding box center [1255, 498] width 17 height 19
click at [1198, 525] on link "Edit Comment" at bounding box center [1187, 526] width 151 height 27
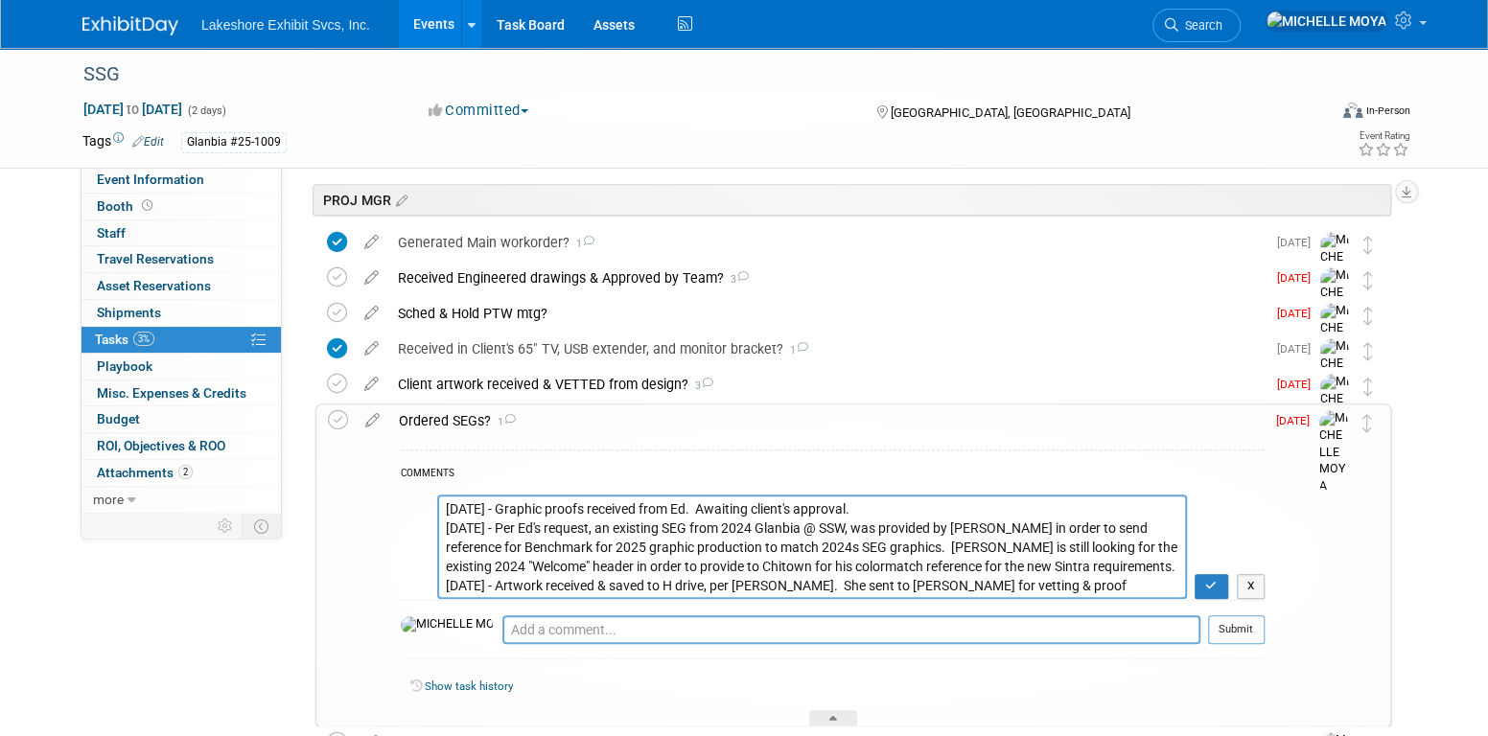
click at [694, 528] on textarea "8.28.25 - Graphic proofs received from Ed. Awaiting client's approval. 8.28.25 …" at bounding box center [812, 547] width 750 height 104
click at [981, 524] on textarea "8.28.25 - Graphic proofs received from Ed. Awaiting client's approval. 8.28.25 …" at bounding box center [812, 547] width 750 height 104
click at [1044, 571] on textarea "8.28.25 - Graphic proofs received from Ed. Awaiting client's approval. 8.28.25 …" at bounding box center [812, 547] width 750 height 104
type textarea "8.28.25 - Graphic proofs received from Ed. Awaiting client's approval. 8.28.25 …"
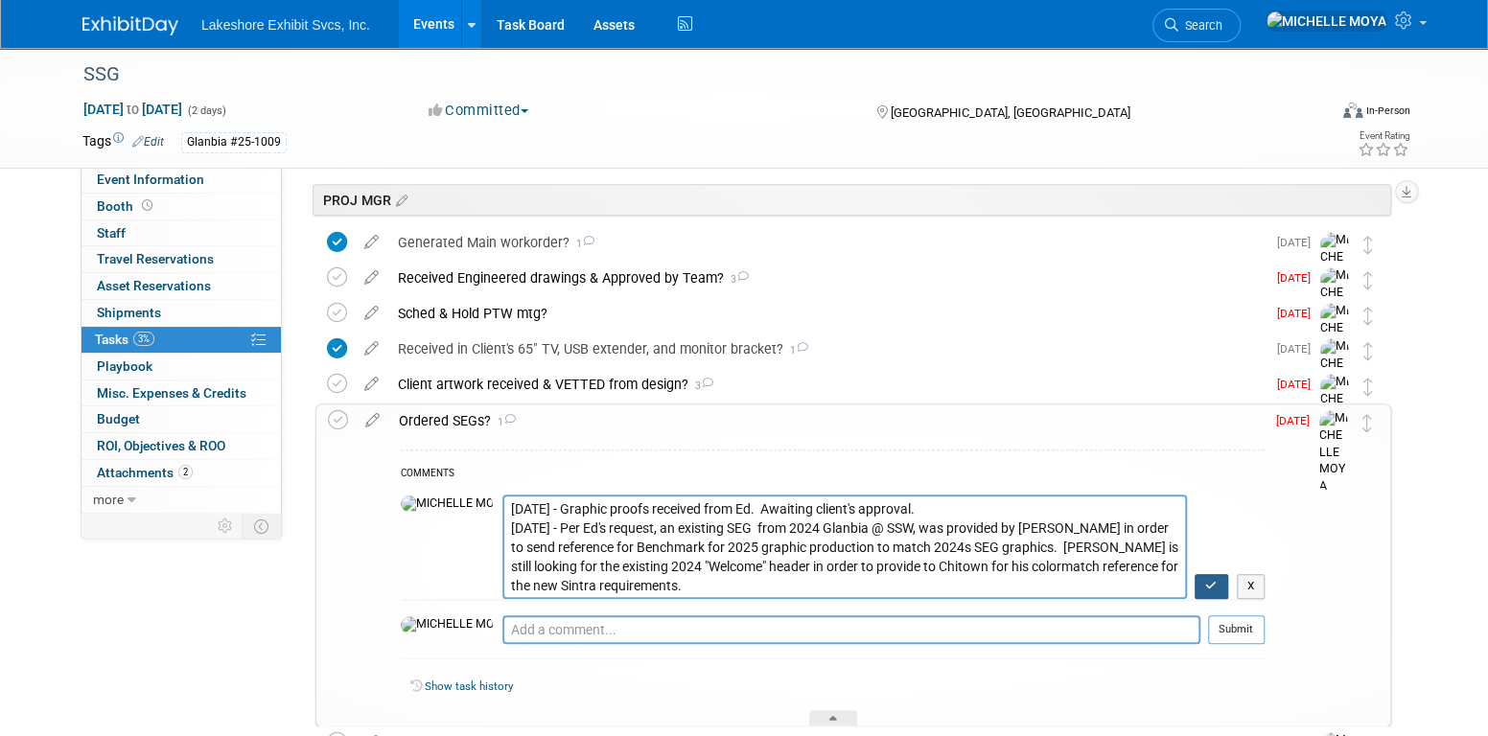
click at [1209, 583] on icon "button" at bounding box center [1211, 586] width 12 height 12
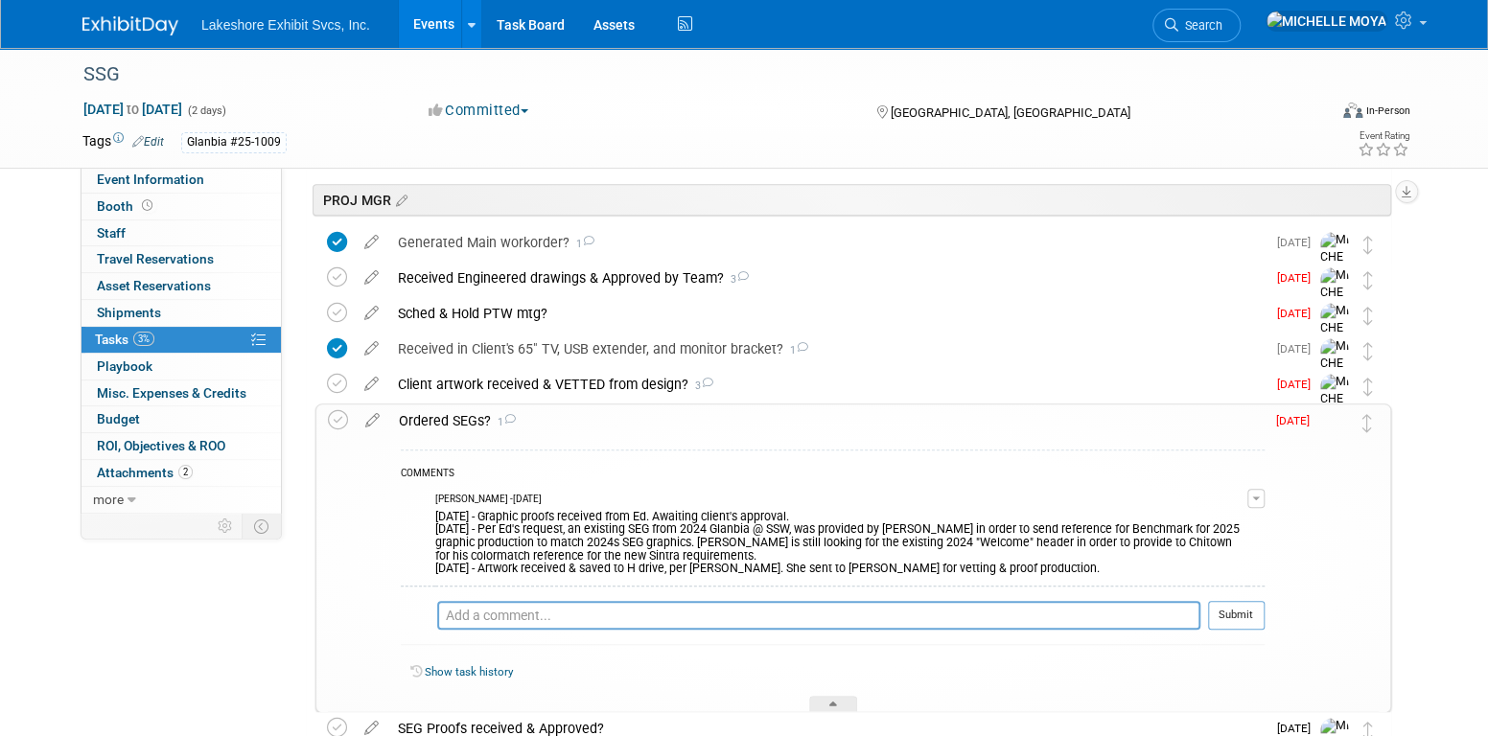
click at [460, 416] on div "Ordered SEGs? 1" at bounding box center [826, 421] width 875 height 33
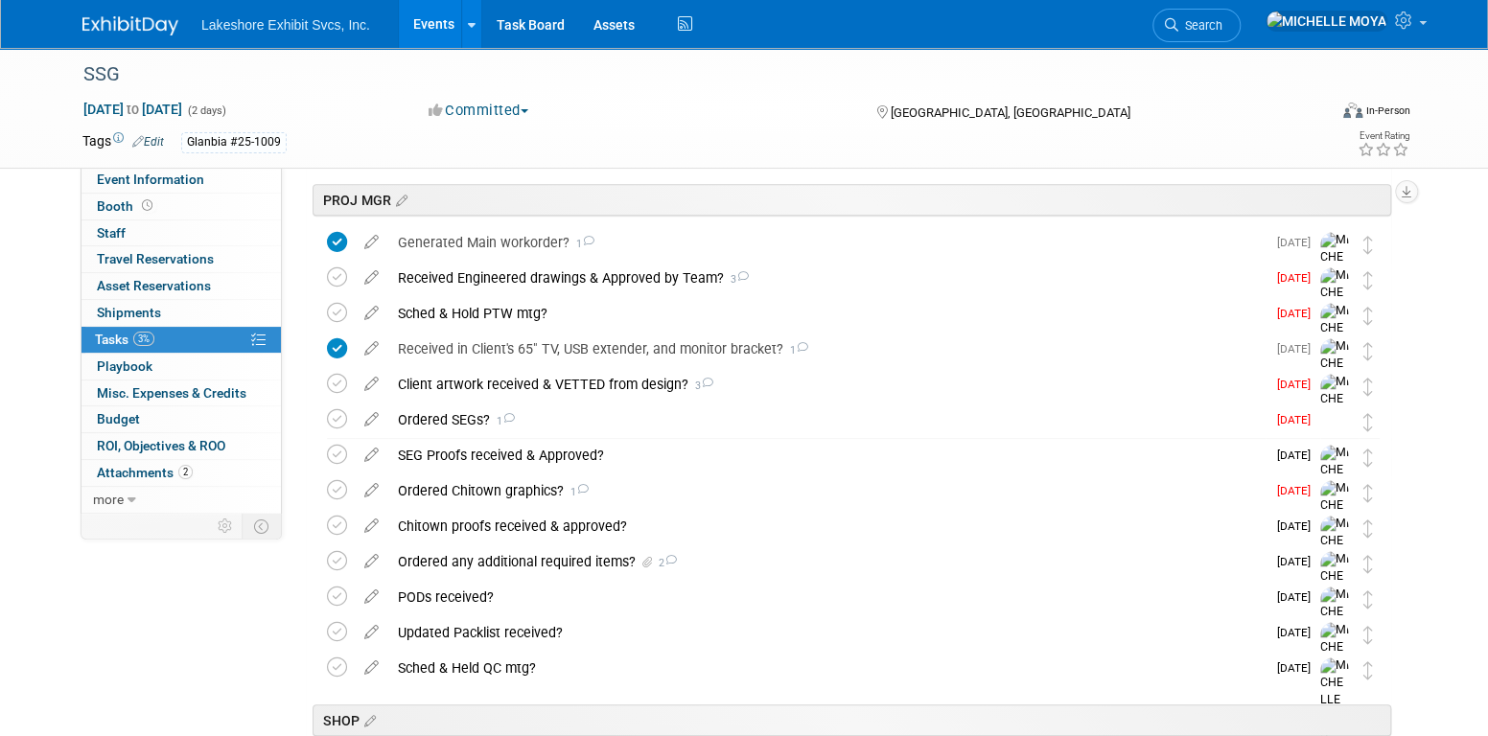
click at [423, 25] on link "Events" at bounding box center [434, 24] width 70 height 48
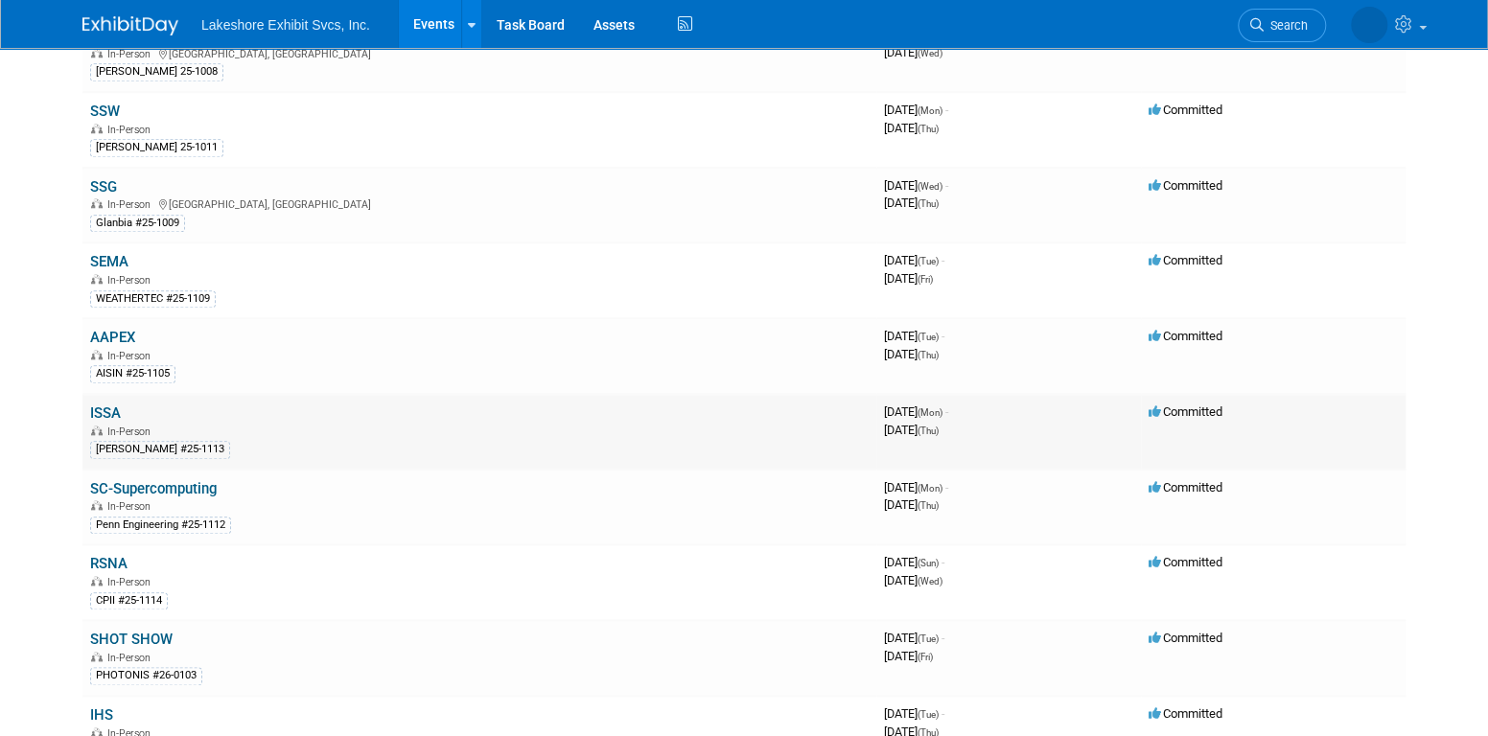
scroll to position [959, 0]
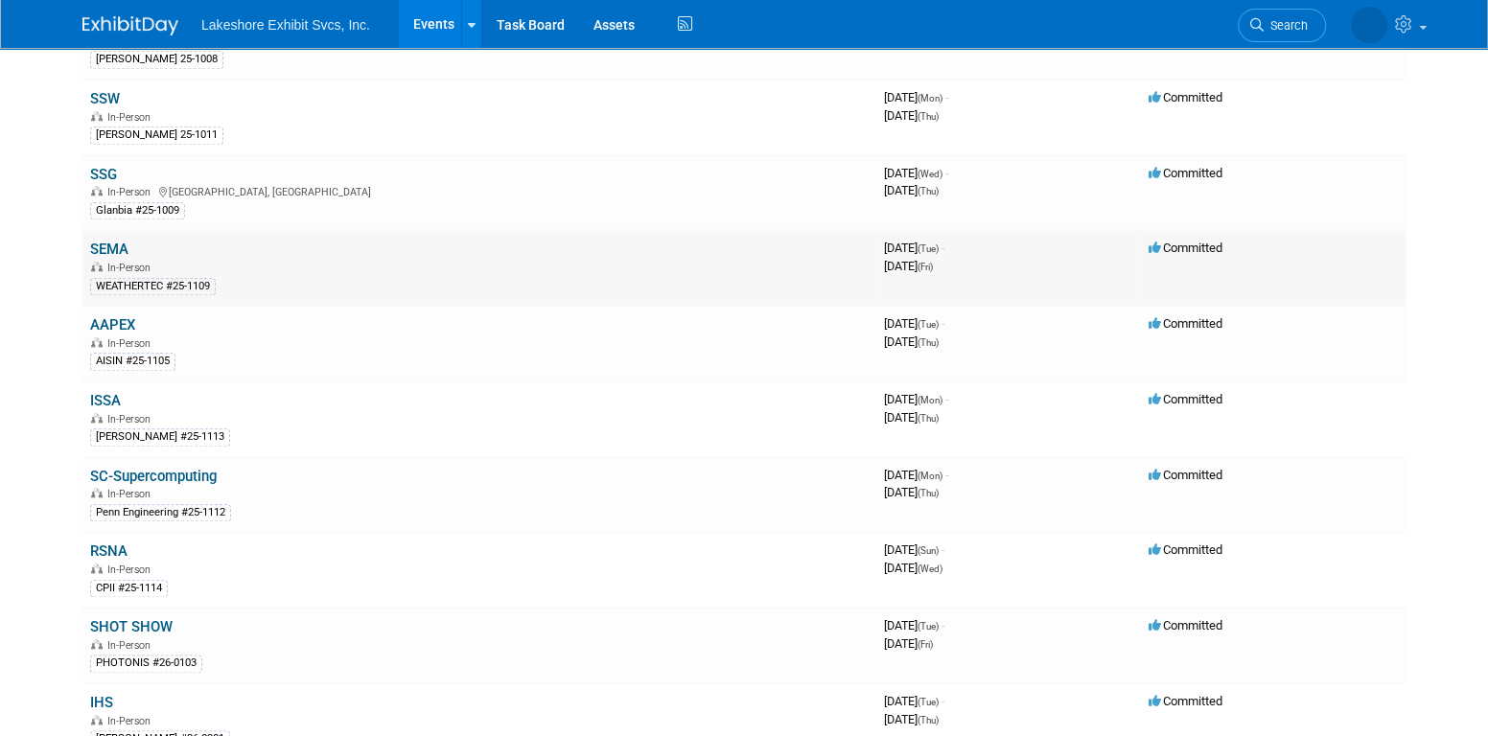
click at [118, 243] on link "SEMA" at bounding box center [109, 249] width 38 height 17
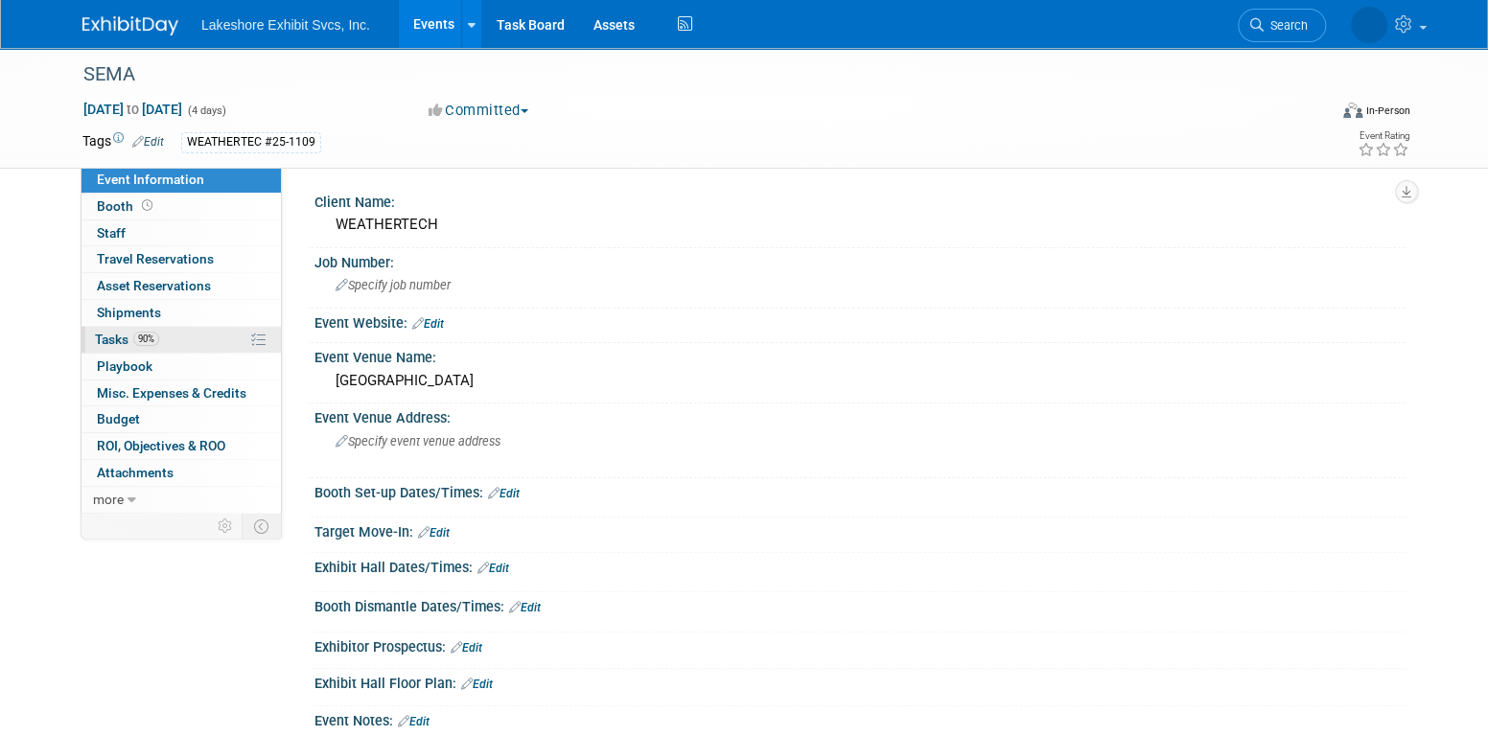
click at [175, 342] on link "90% Tasks 90%" at bounding box center [180, 340] width 199 height 26
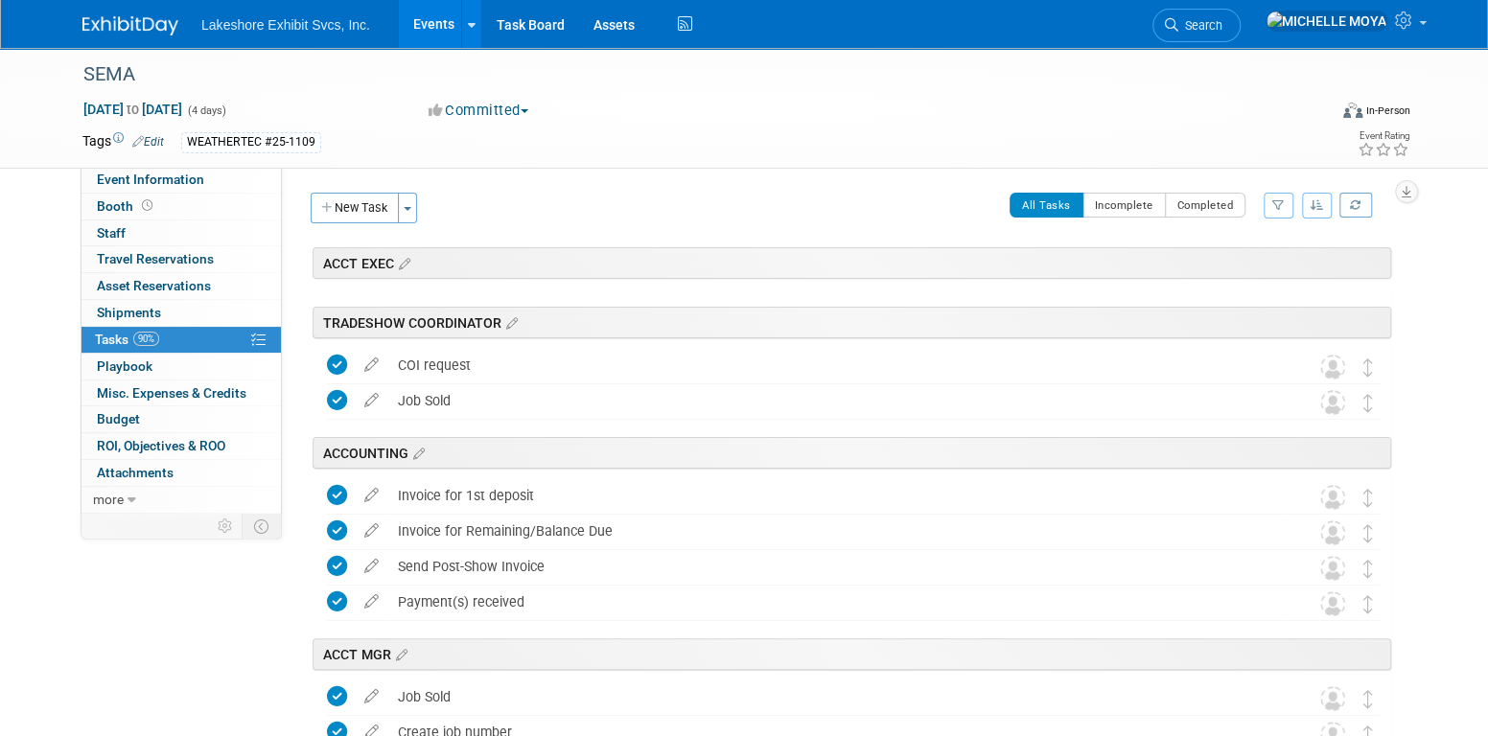
click at [1272, 203] on icon "button" at bounding box center [1278, 205] width 12 height 12
click at [1243, 260] on select "-- Select Assignee -- All unassigned tasks Assigned to me [PERSON_NAME] [PERSON…" at bounding box center [1199, 266] width 158 height 27
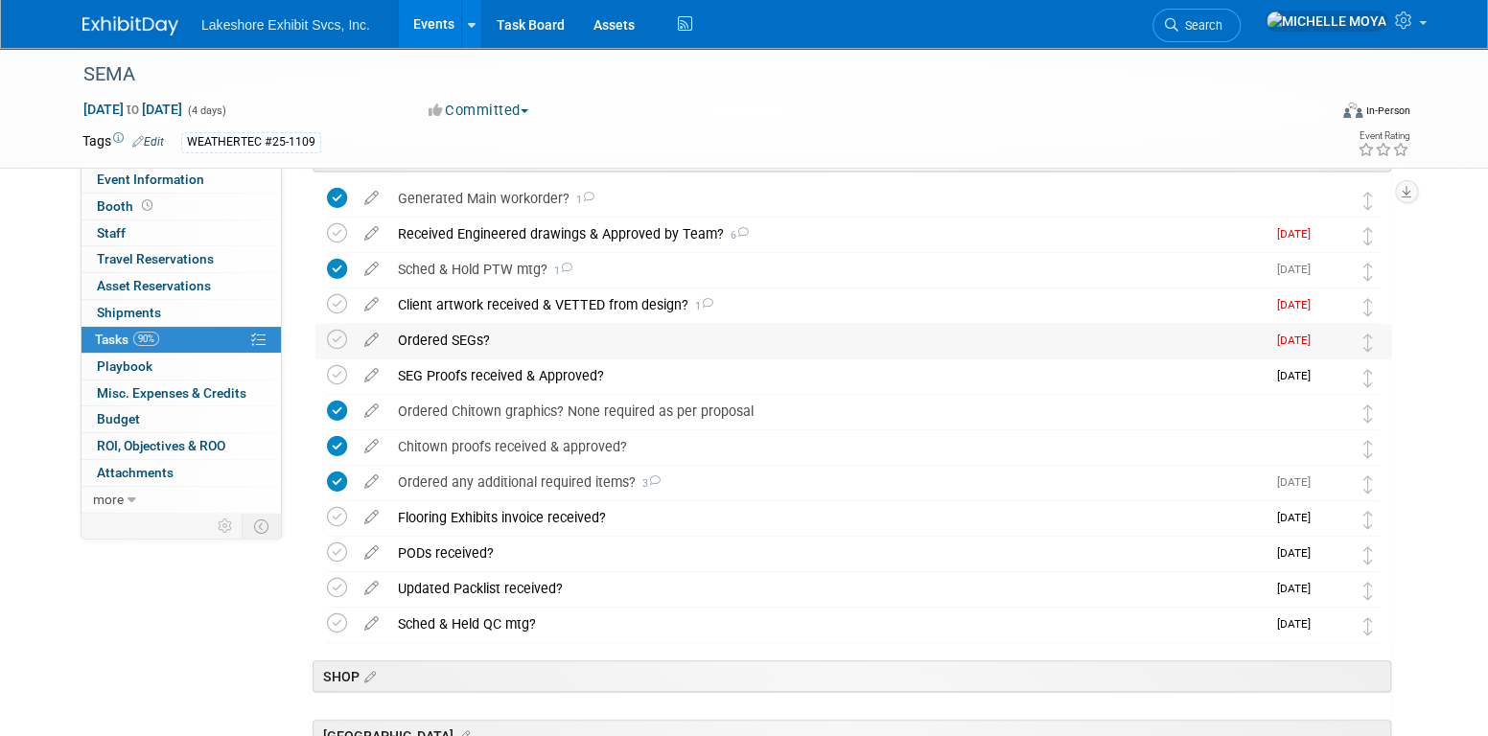
scroll to position [479, 0]
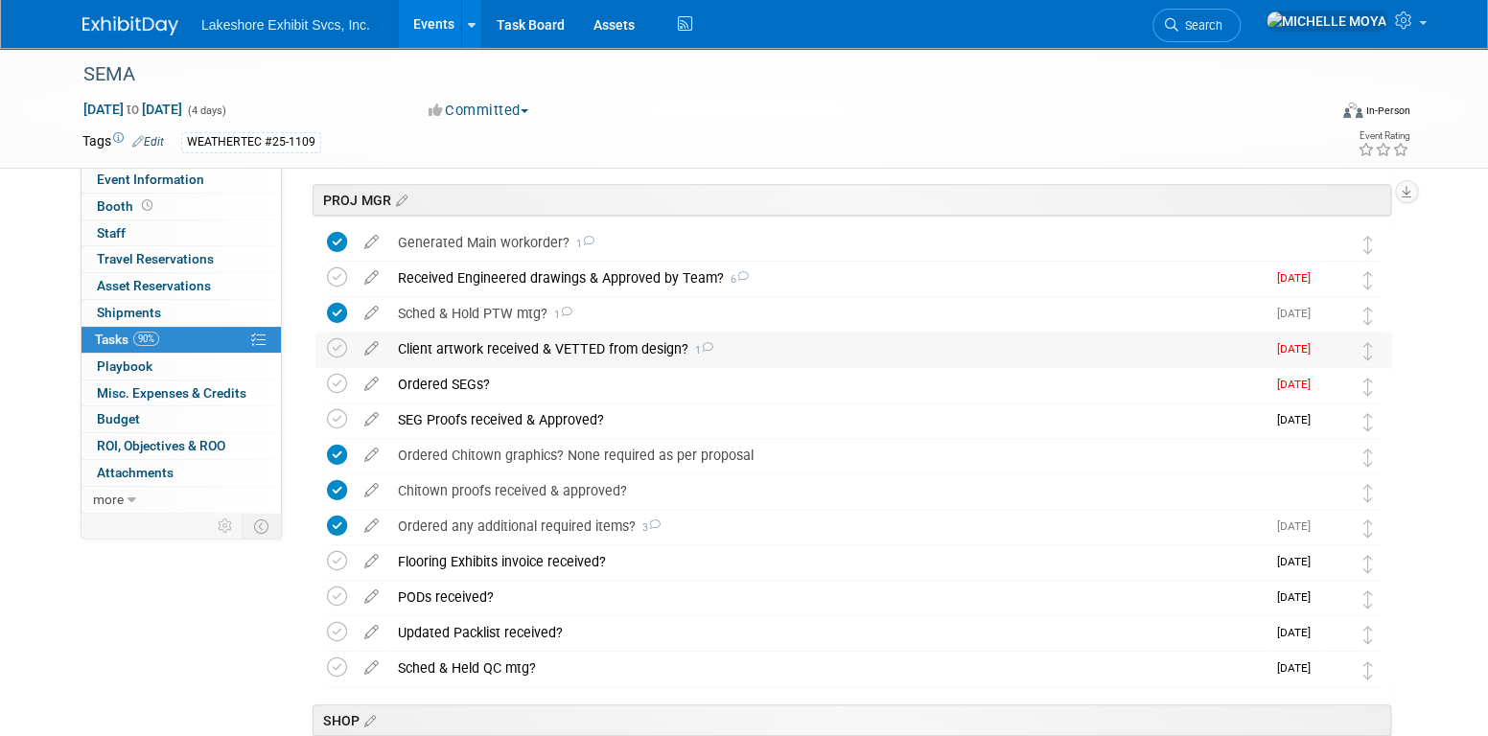
click at [494, 356] on div "Client artwork received & VETTED from design? 1" at bounding box center [826, 349] width 877 height 33
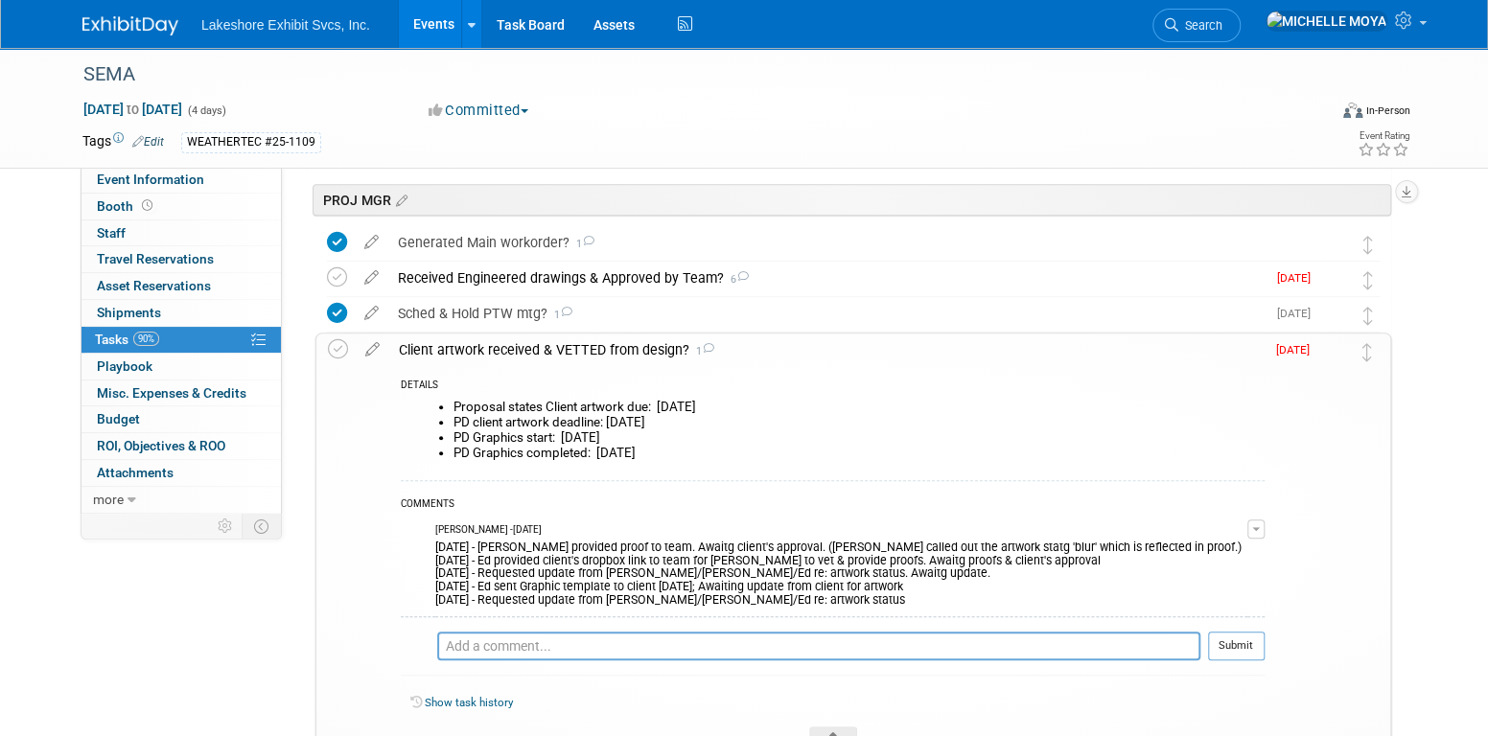
click at [601, 336] on div "Client artwork received & VETTED from design? 1" at bounding box center [826, 350] width 875 height 33
